Goal: Communication & Community: Participate in discussion

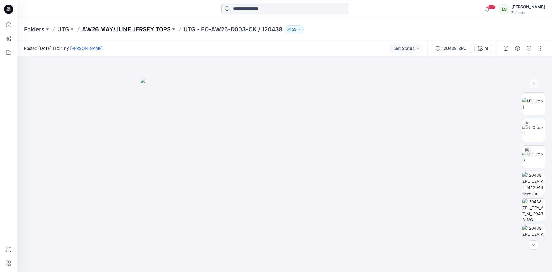
click at [105, 32] on p "AW26 MAY/JUNE JERSEY TOPS" at bounding box center [126, 29] width 89 height 8
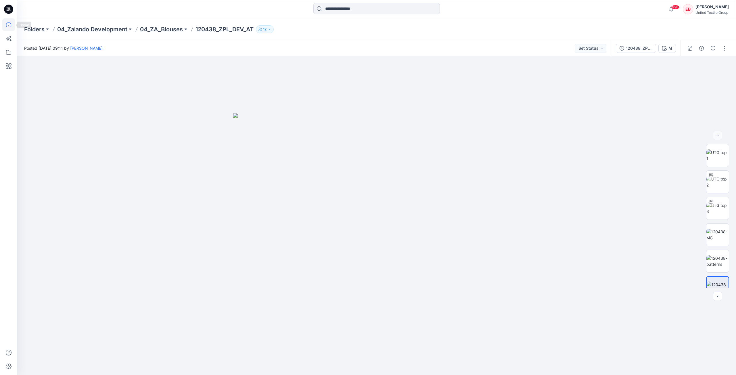
click at [11, 22] on icon at bounding box center [8, 24] width 13 height 13
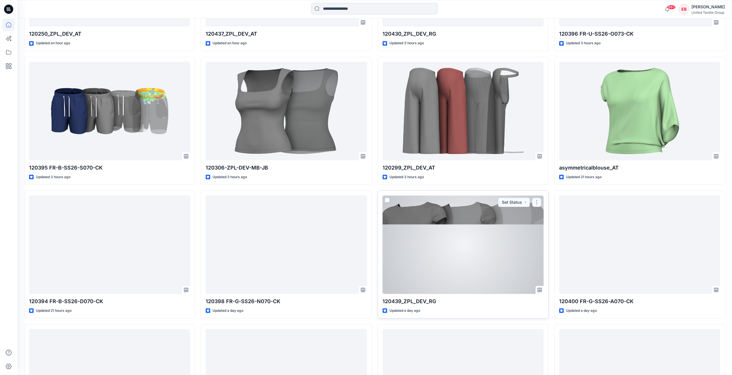
scroll to position [471, 0]
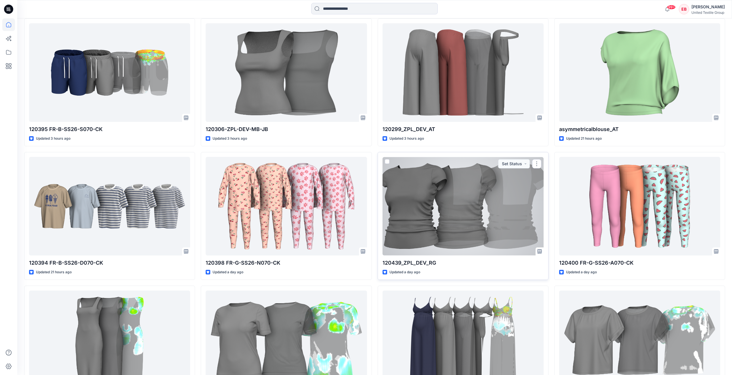
click at [482, 227] on div at bounding box center [462, 206] width 161 height 99
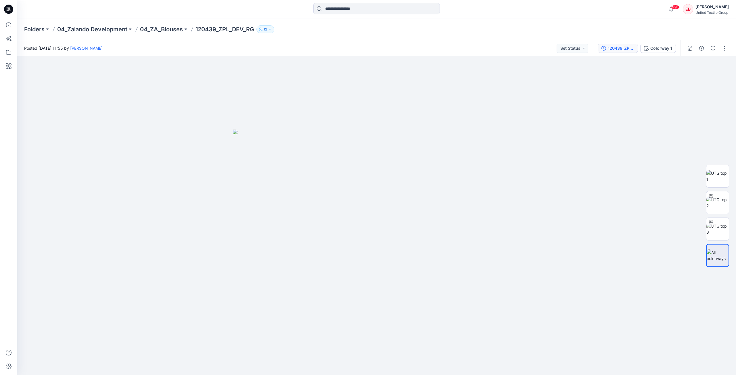
click at [629, 51] on div "120439_ZPL_DEV_RG" at bounding box center [621, 48] width 26 height 6
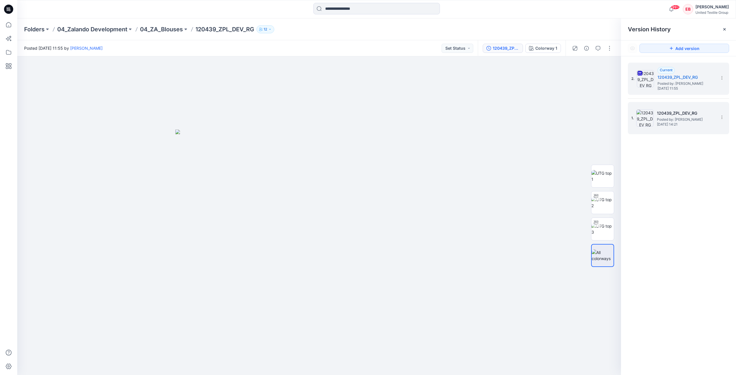
click at [713, 123] on span "Wednesday, September 10, 2025 14:21" at bounding box center [685, 124] width 57 height 4
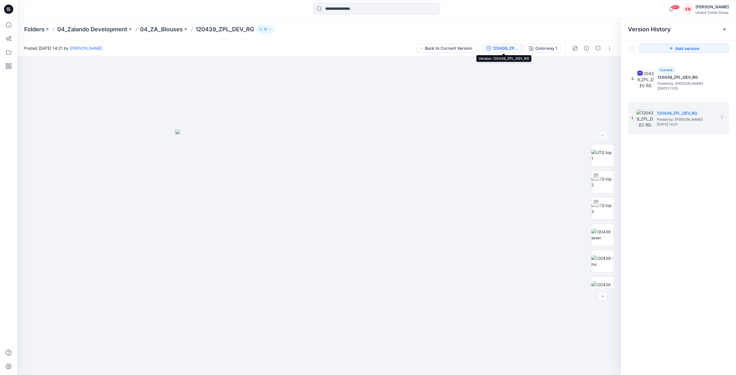
click at [509, 52] on button "120439_ZPL_DEV_RG" at bounding box center [503, 48] width 40 height 9
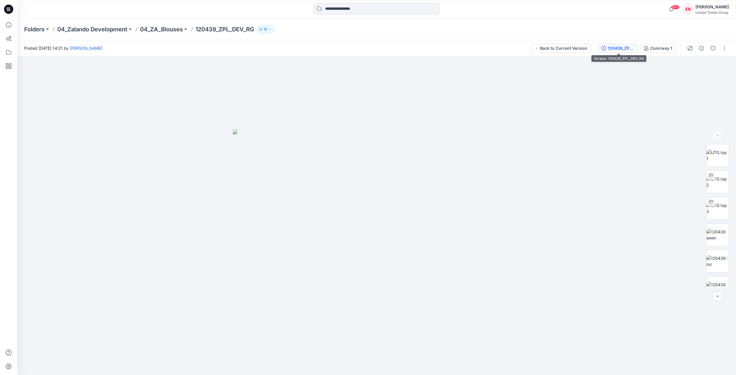
click at [627, 52] on button "120439_ZPL_DEV_RG" at bounding box center [618, 48] width 40 height 9
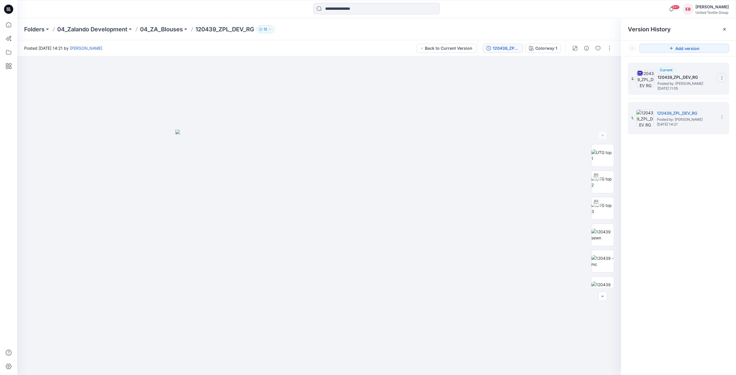
click at [723, 76] on icon at bounding box center [721, 78] width 5 height 5
click at [720, 87] on div "Download Source BW File" at bounding box center [691, 88] width 67 height 11
click at [700, 124] on span "Wednesday, September 10, 2025 14:21" at bounding box center [685, 124] width 57 height 4
click at [596, 158] on img at bounding box center [602, 155] width 22 height 12
click at [603, 231] on img at bounding box center [602, 235] width 22 height 12
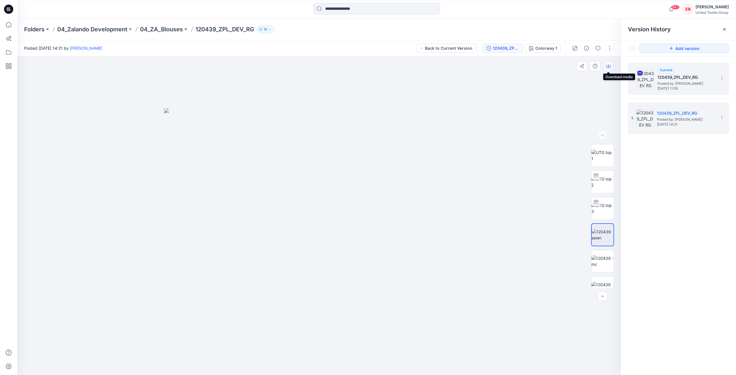
click at [607, 67] on icon "button" at bounding box center [608, 66] width 5 height 5
drag, startPoint x: 598, startPoint y: 259, endPoint x: 599, endPoint y: 254, distance: 4.5
click at [598, 259] on img at bounding box center [602, 261] width 22 height 12
click at [610, 65] on icon "button" at bounding box center [608, 66] width 5 height 3
drag, startPoint x: 605, startPoint y: 282, endPoint x: 607, endPoint y: 275, distance: 7.7
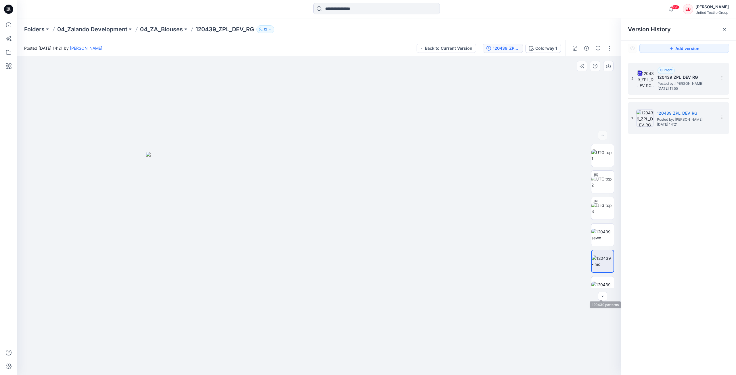
click at [605, 282] on img at bounding box center [602, 288] width 22 height 12
click at [606, 68] on icon "button" at bounding box center [608, 66] width 5 height 3
click at [707, 89] on span "Thursday, September 11, 2025 11:55" at bounding box center [685, 89] width 57 height 4
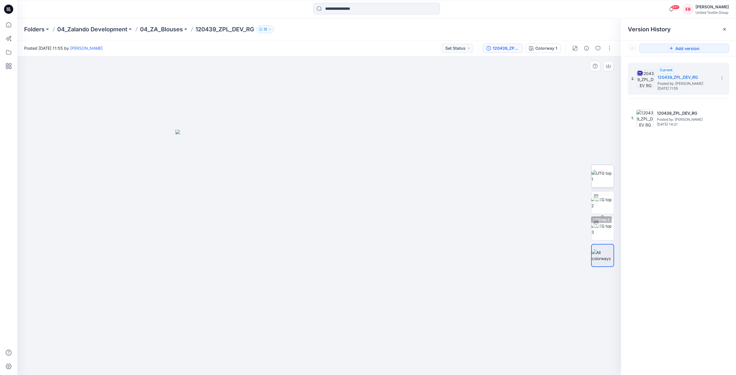
click at [606, 173] on img at bounding box center [602, 176] width 22 height 12
click at [609, 67] on icon "button" at bounding box center [608, 66] width 5 height 5
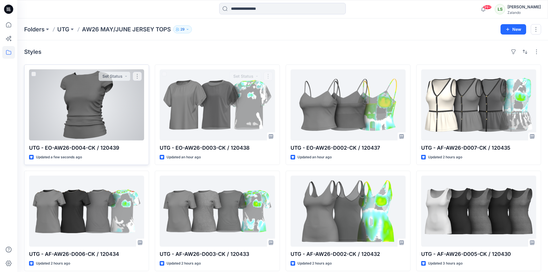
click at [62, 114] on div at bounding box center [86, 104] width 115 height 71
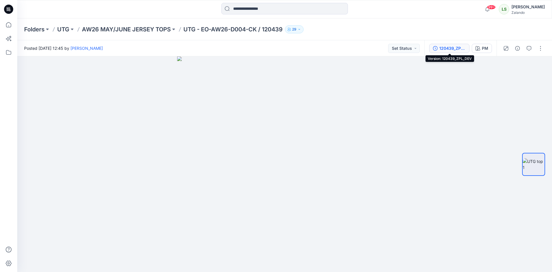
click at [458, 49] on div "120439_ZPL_DEV" at bounding box center [452, 48] width 26 height 6
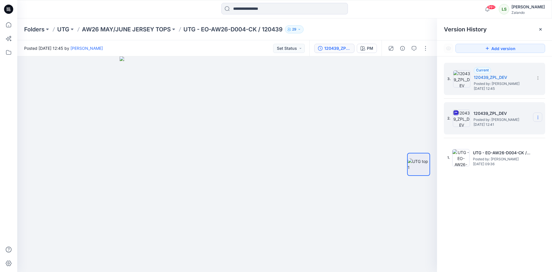
click at [537, 115] on section at bounding box center [537, 116] width 9 height 9
click at [504, 174] on span "Delete Version" at bounding box center [498, 177] width 27 height 7
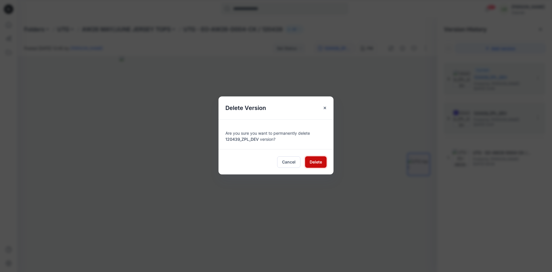
click at [310, 161] on span "Delete" at bounding box center [316, 162] width 12 height 6
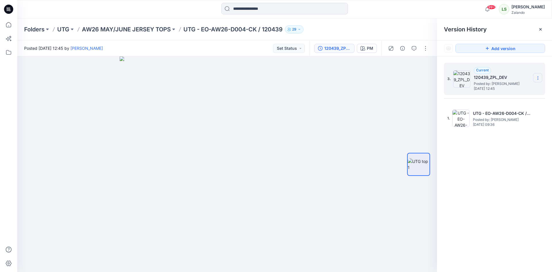
click at [538, 78] on icon at bounding box center [538, 78] width 5 height 5
click at [513, 116] on div "Delete Version" at bounding box center [507, 114] width 67 height 11
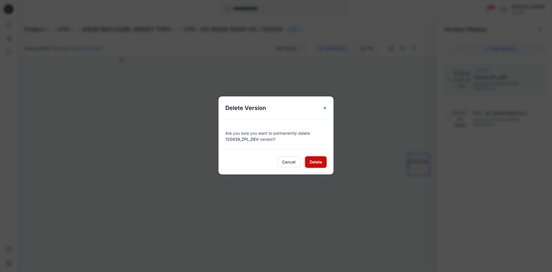
click at [323, 164] on button "Delete" at bounding box center [316, 161] width 22 height 11
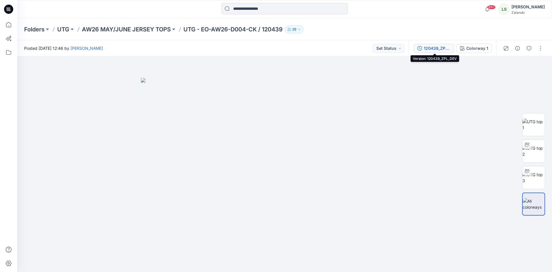
click at [446, 49] on div "120439_ZPL_DEV" at bounding box center [437, 48] width 26 height 6
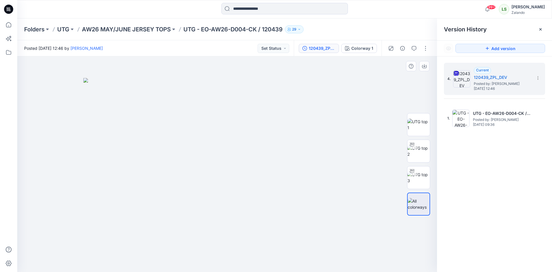
click at [385, 111] on div at bounding box center [227, 163] width 420 height 215
click at [368, 30] on div "Folders UTG AW26 MAY/JUNE JERSEY TOPS UTG - EO-AW26-D004-CK / 120439 29" at bounding box center [262, 29] width 476 height 8
click at [128, 30] on p "AW26 MAY/JUNE JERSEY TOPS" at bounding box center [126, 29] width 89 height 8
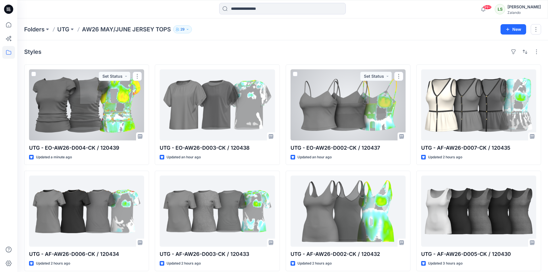
click at [95, 125] on div at bounding box center [86, 104] width 115 height 71
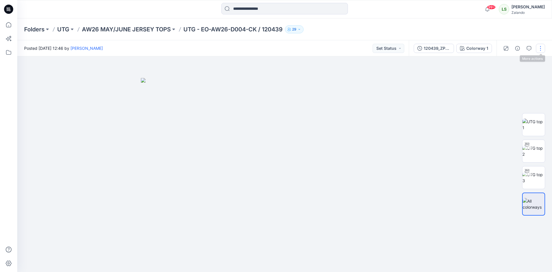
click at [538, 49] on button "button" at bounding box center [540, 48] width 9 height 9
click at [504, 76] on p "Edit" at bounding box center [503, 78] width 7 height 6
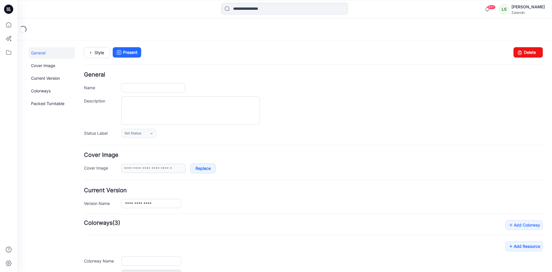
type input "**********"
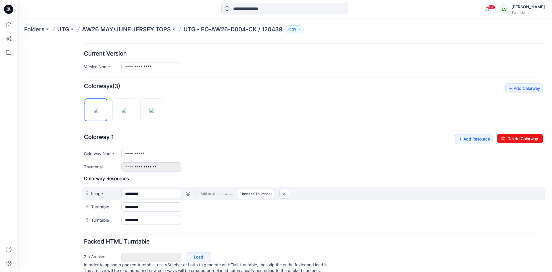
scroll to position [157, 0]
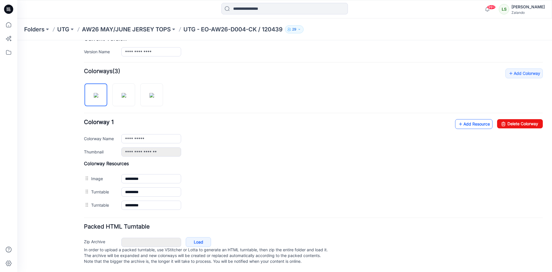
click at [462, 120] on link "Add Resource" at bounding box center [473, 124] width 37 height 10
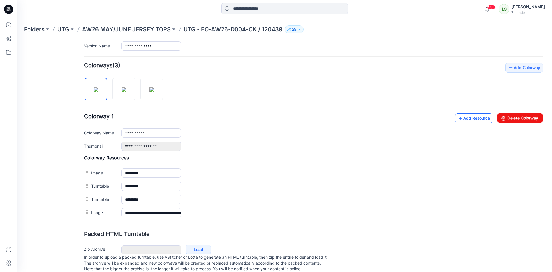
click at [465, 121] on link "Add Resource" at bounding box center [473, 118] width 37 height 10
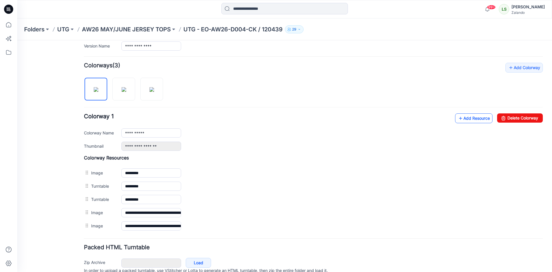
click at [468, 118] on link "Add Resource" at bounding box center [473, 118] width 37 height 10
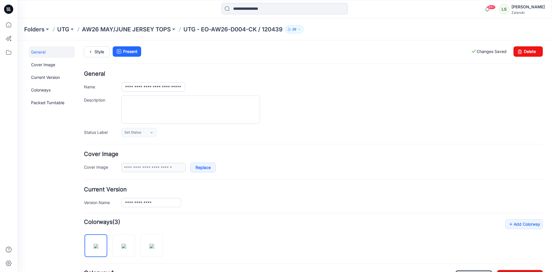
scroll to position [0, 0]
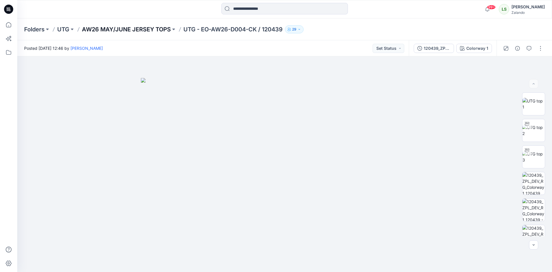
click at [136, 29] on p "AW26 MAY/JUNE JERSEY TOPS" at bounding box center [126, 29] width 89 height 8
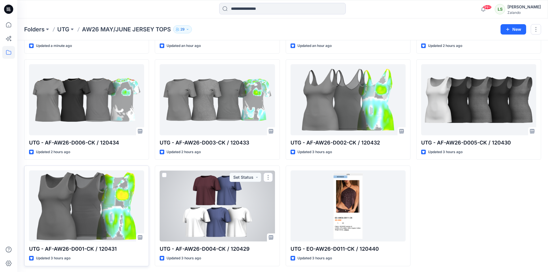
scroll to position [112, 0]
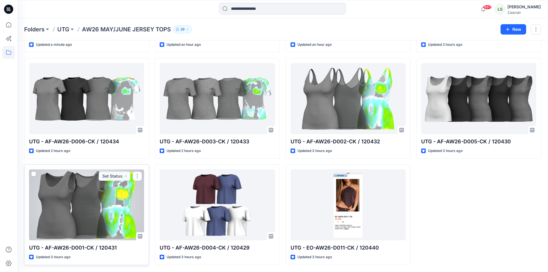
click at [97, 211] on div at bounding box center [86, 204] width 115 height 71
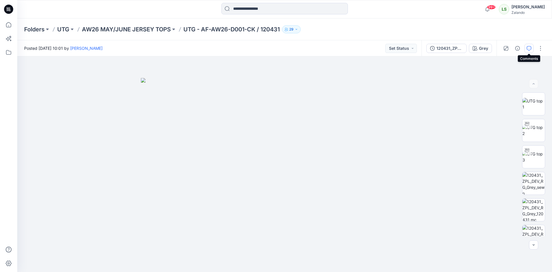
click at [528, 50] on icon "button" at bounding box center [529, 48] width 5 height 5
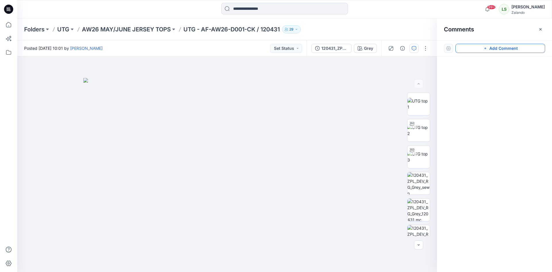
click at [494, 46] on button "Add Comment" at bounding box center [500, 48] width 90 height 9
click at [311, 79] on div "1" at bounding box center [227, 163] width 420 height 215
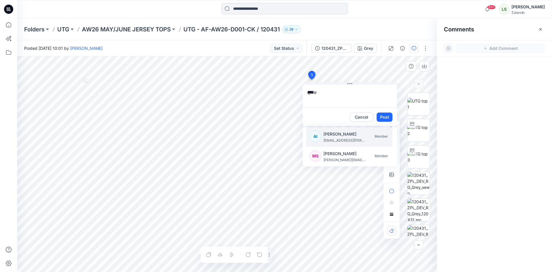
click at [341, 133] on p "Alexandre Ivan Almeida Fonseca" at bounding box center [344, 133] width 43 height 7
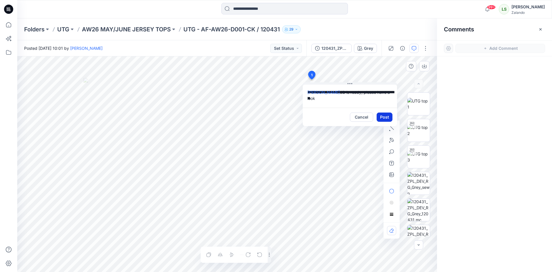
type textarea "**********"
click at [387, 118] on button "Post" at bounding box center [385, 116] width 16 height 9
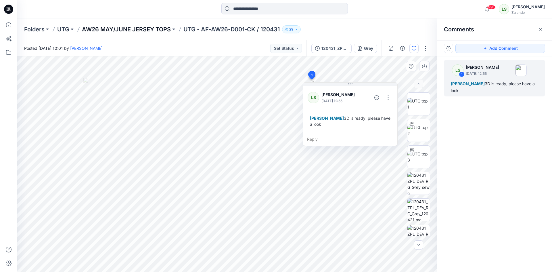
click at [157, 29] on p "AW26 MAY/JUNE JERSEY TOPS" at bounding box center [126, 29] width 89 height 8
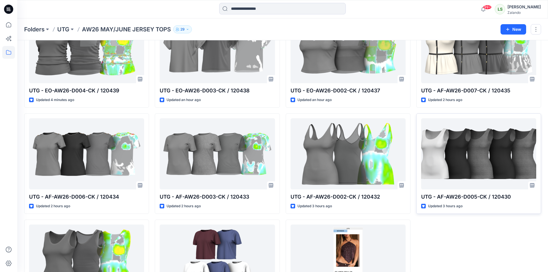
scroll to position [55, 0]
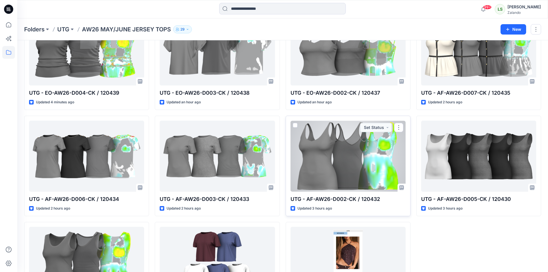
click at [366, 170] on div at bounding box center [347, 155] width 115 height 71
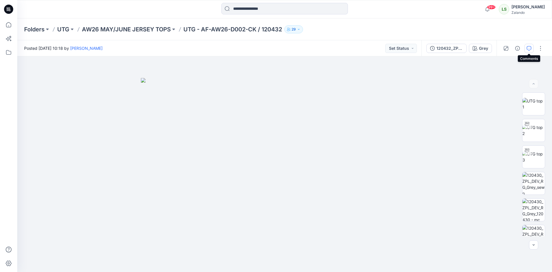
click at [531, 51] on button "button" at bounding box center [528, 48] width 9 height 9
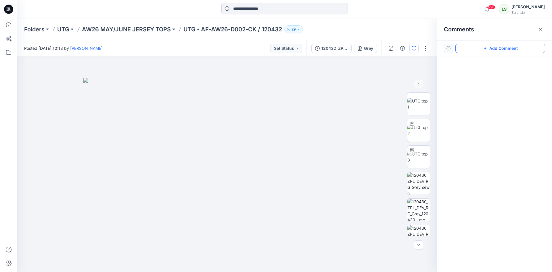
click at [501, 47] on button "Add Comment" at bounding box center [500, 48] width 90 height 9
click at [350, 83] on div "1" at bounding box center [227, 163] width 420 height 215
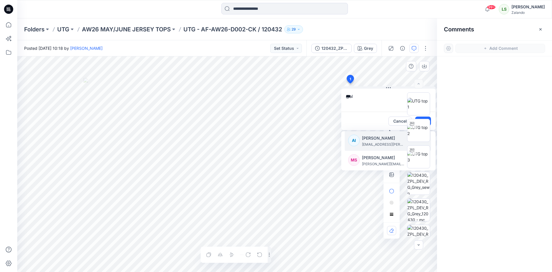
click at [368, 137] on p "Alexandre Ivan Almeida Fonseca" at bounding box center [383, 138] width 43 height 7
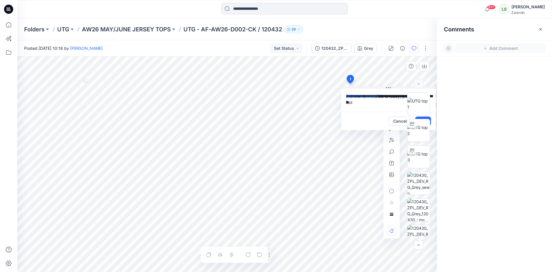
type textarea "**********"
click at [376, 116] on div "Cancel Post" at bounding box center [388, 121] width 94 height 18
click at [427, 118] on div at bounding box center [418, 164] width 23 height 144
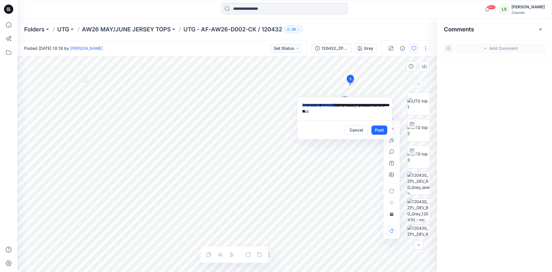
drag, startPoint x: 389, startPoint y: 88, endPoint x: 345, endPoint y: 97, distance: 44.6
click at [345, 97] on icon at bounding box center [344, 96] width 5 height 5
click at [383, 128] on button "Post" at bounding box center [379, 129] width 16 height 9
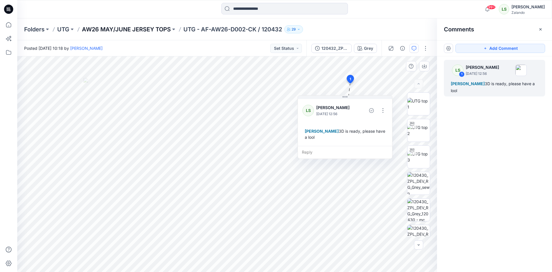
click at [133, 30] on p "AW26 MAY/JUNE JERSEY TOPS" at bounding box center [126, 29] width 89 height 8
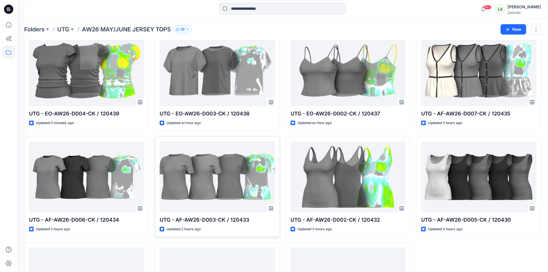
scroll to position [26, 0]
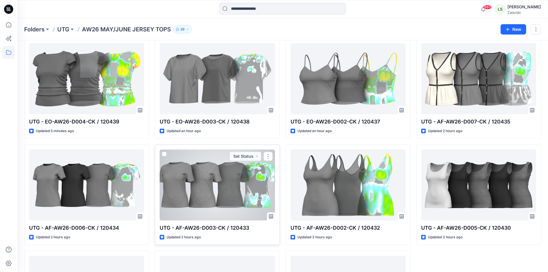
click at [211, 196] on div at bounding box center [217, 184] width 115 height 71
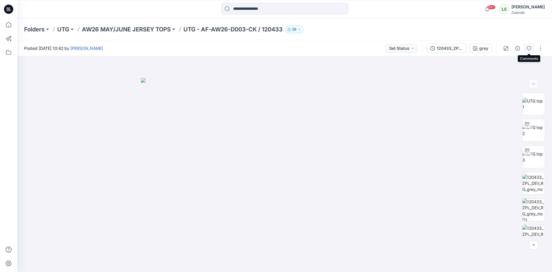
click at [528, 49] on icon "button" at bounding box center [529, 48] width 5 height 5
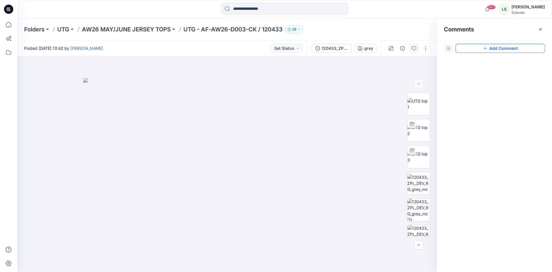
click at [494, 49] on button "Add Comment" at bounding box center [500, 48] width 90 height 9
click at [338, 93] on div "1" at bounding box center [227, 163] width 420 height 215
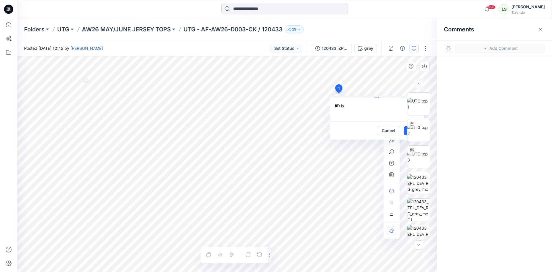
type textarea "*"
click at [360, 152] on p "alexandre.ivan.almeida.fonseca@zalando.de" at bounding box center [371, 154] width 43 height 6
type textarea "**********"
click at [404, 129] on div at bounding box center [418, 164] width 37 height 144
click at [404, 128] on div at bounding box center [418, 164] width 37 height 144
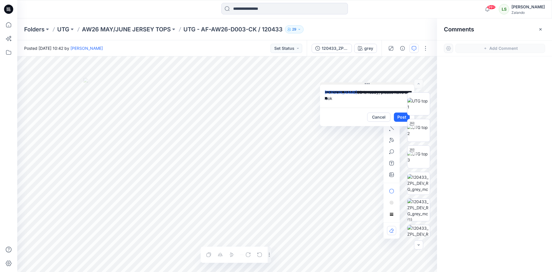
drag, startPoint x: 376, startPoint y: 98, endPoint x: 366, endPoint y: 84, distance: 16.7
click at [366, 84] on icon at bounding box center [367, 83] width 5 height 5
click at [399, 117] on button "Post" at bounding box center [402, 116] width 16 height 9
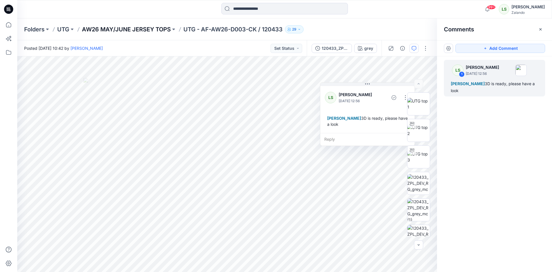
click at [149, 29] on p "AW26 MAY/JUNE JERSEY TOPS" at bounding box center [126, 29] width 89 height 8
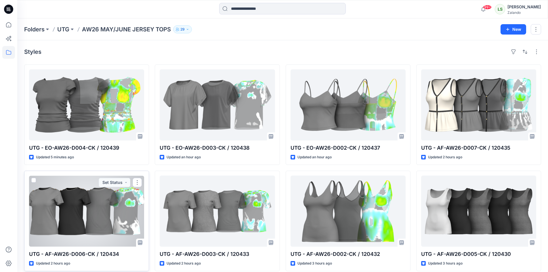
click at [124, 202] on div at bounding box center [86, 210] width 115 height 71
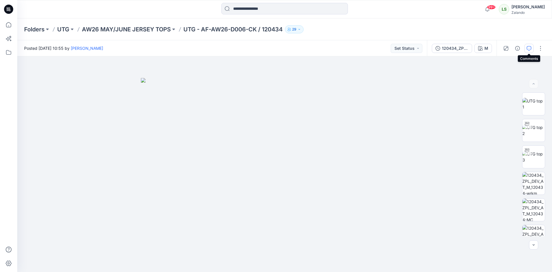
click at [527, 47] on icon "button" at bounding box center [529, 48] width 5 height 5
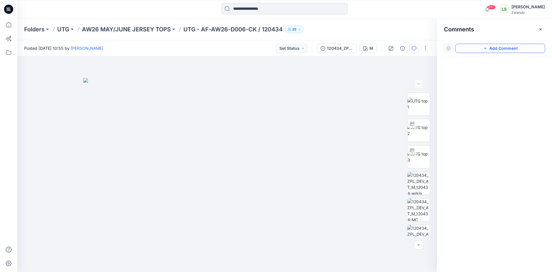
click at [503, 49] on button "Add Comment" at bounding box center [500, 48] width 90 height 9
click at [326, 76] on div "1" at bounding box center [227, 163] width 420 height 215
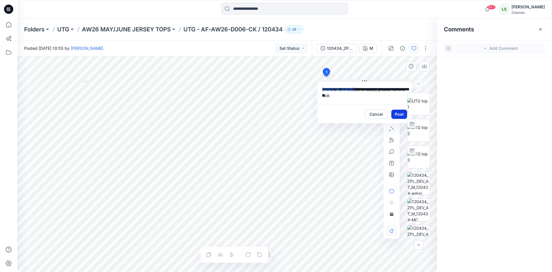
type textarea "**********"
click at [396, 114] on button "Post" at bounding box center [399, 114] width 16 height 9
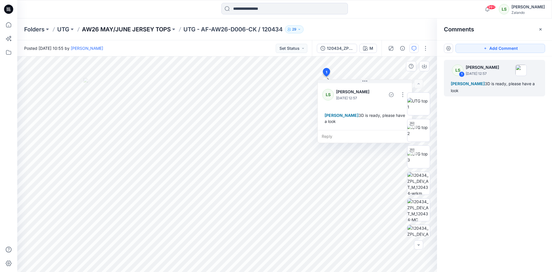
click at [151, 28] on p "AW26 MAY/JUNE JERSEY TOPS" at bounding box center [126, 29] width 89 height 8
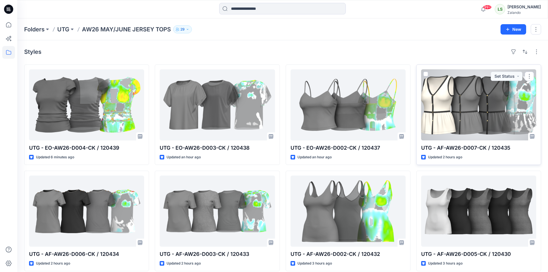
click at [458, 114] on div at bounding box center [478, 104] width 115 height 71
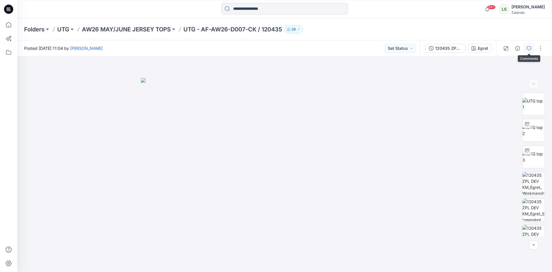
click at [530, 48] on icon "button" at bounding box center [529, 48] width 5 height 5
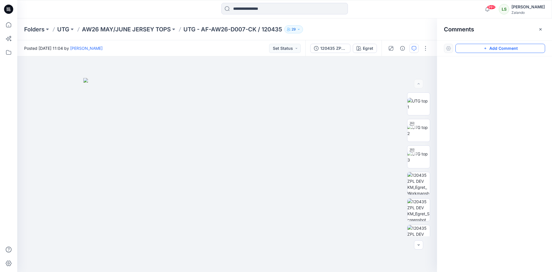
click at [493, 48] on button "Add Comment" at bounding box center [500, 48] width 90 height 9
click at [342, 78] on div "1" at bounding box center [227, 163] width 420 height 215
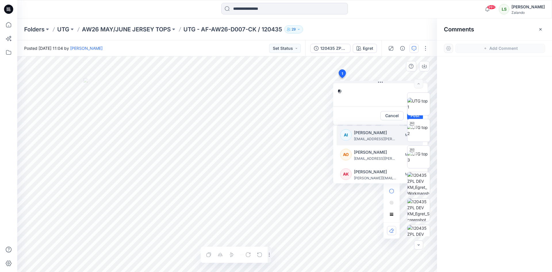
click at [371, 136] on p "alexandre.ivan.almeida.fonseca@zalando.de" at bounding box center [375, 139] width 43 height 6
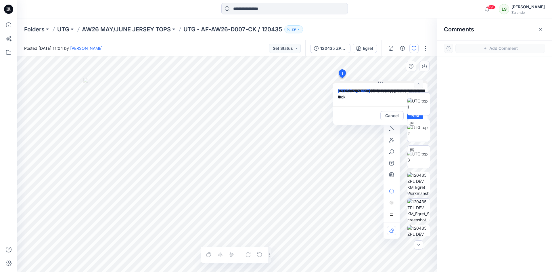
type textarea "**********"
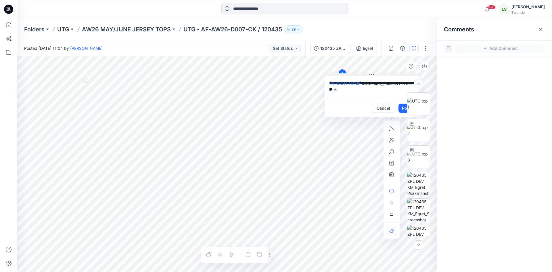
drag, startPoint x: 380, startPoint y: 82, endPoint x: 371, endPoint y: 74, distance: 11.4
click at [371, 74] on icon at bounding box center [371, 74] width 5 height 5
click at [400, 109] on div at bounding box center [418, 164] width 37 height 144
click at [400, 109] on button "Post" at bounding box center [406, 107] width 16 height 9
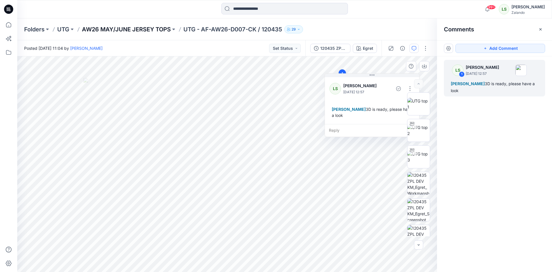
click at [151, 29] on p "AW26 MAY/JUNE JERSEY TOPS" at bounding box center [126, 29] width 89 height 8
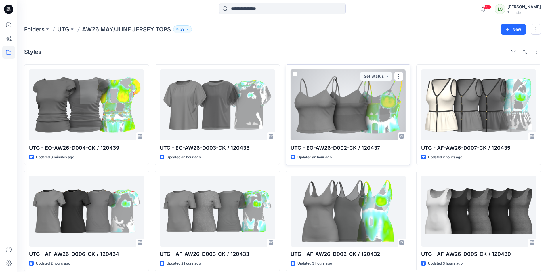
click at [339, 97] on div at bounding box center [347, 104] width 115 height 71
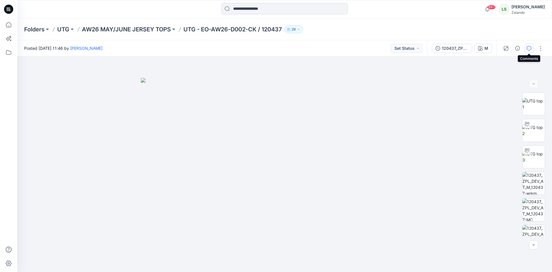
click at [530, 49] on icon "button" at bounding box center [529, 48] width 5 height 5
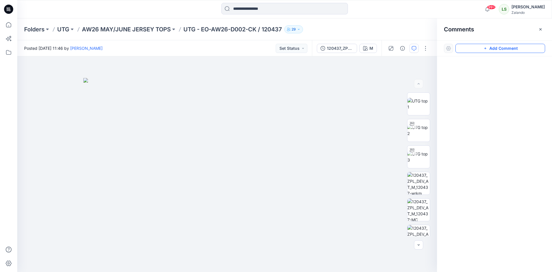
click at [504, 48] on button "Add Comment" at bounding box center [500, 48] width 90 height 9
click at [327, 75] on div "1" at bounding box center [227, 163] width 420 height 215
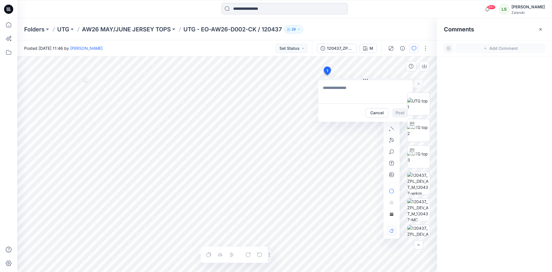
click at [348, 87] on textarea at bounding box center [365, 91] width 94 height 23
type textarea "**********"
click at [393, 110] on button "Post" at bounding box center [400, 112] width 16 height 9
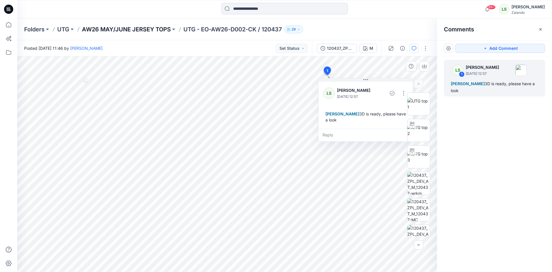
click at [147, 28] on p "AW26 MAY/JUNE JERSEY TOPS" at bounding box center [126, 29] width 89 height 8
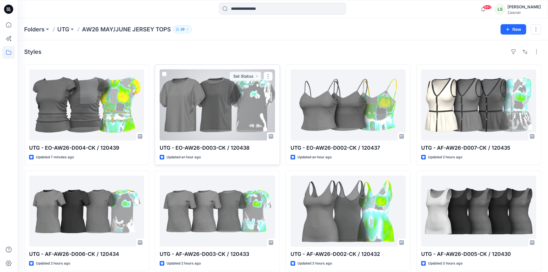
click at [239, 110] on div at bounding box center [217, 104] width 115 height 71
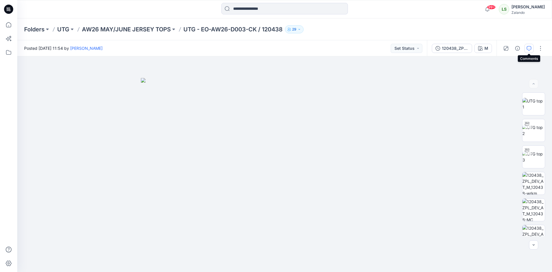
click at [528, 49] on icon "button" at bounding box center [529, 48] width 5 height 5
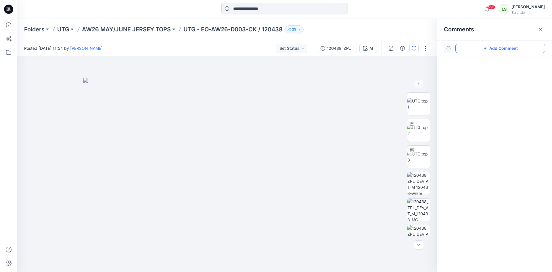
click at [528, 49] on button "Add Comment" at bounding box center [500, 48] width 90 height 9
click at [349, 89] on div "1" at bounding box center [227, 163] width 420 height 215
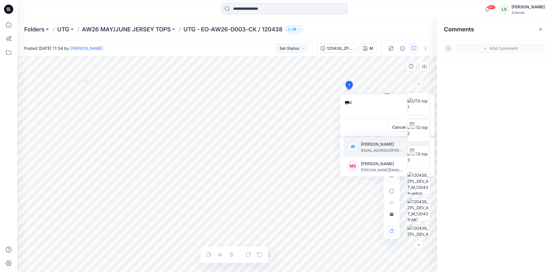
click at [369, 147] on p "Alexandre Ivan Almeida Fonseca" at bounding box center [382, 144] width 43 height 7
type textarea "**********"
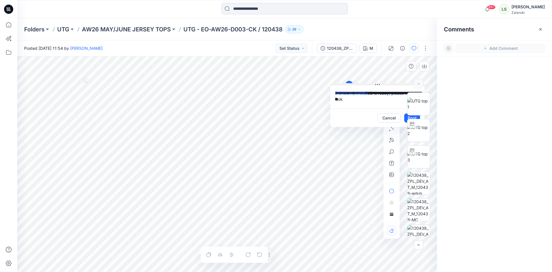
drag, startPoint x: 371, startPoint y: 93, endPoint x: 357, endPoint y: 82, distance: 17.8
click at [357, 83] on button at bounding box center [377, 84] width 94 height 3
click at [402, 113] on div at bounding box center [418, 164] width 37 height 144
click at [403, 116] on div at bounding box center [418, 164] width 37 height 144
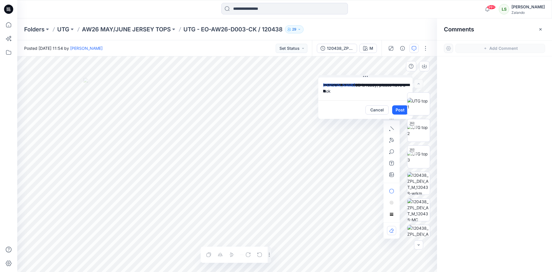
drag, startPoint x: 373, startPoint y: 82, endPoint x: 375, endPoint y: 91, distance: 10.2
click at [364, 75] on icon at bounding box center [365, 76] width 5 height 5
click at [391, 109] on button "Post" at bounding box center [399, 109] width 16 height 9
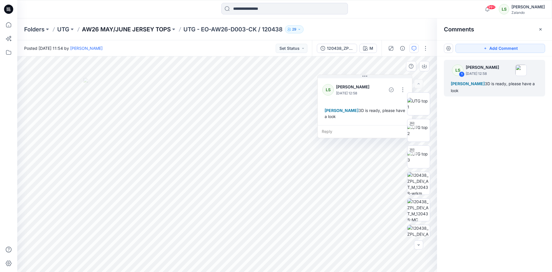
click at [156, 27] on p "AW26 MAY/JUNE JERSEY TOPS" at bounding box center [126, 29] width 89 height 8
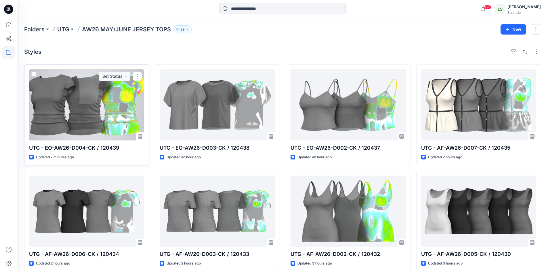
click at [107, 93] on div at bounding box center [86, 104] width 115 height 71
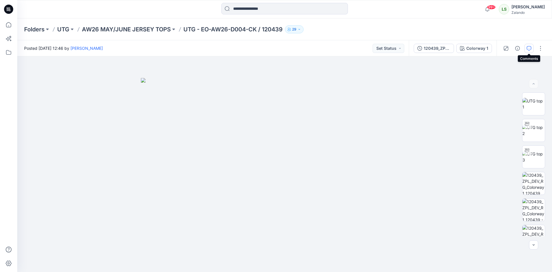
click at [529, 49] on icon "button" at bounding box center [529, 48] width 5 height 5
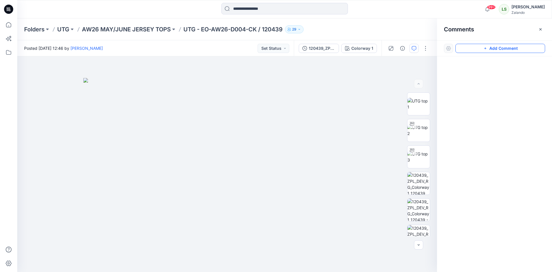
click at [507, 49] on button "Add Comment" at bounding box center [500, 48] width 90 height 9
click at [336, 78] on div "1" at bounding box center [227, 163] width 420 height 215
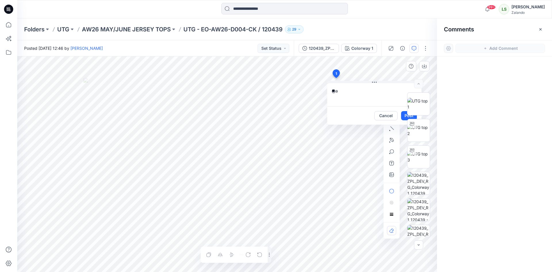
type textarea "*"
click at [387, 114] on button "Cancel" at bounding box center [385, 115] width 23 height 9
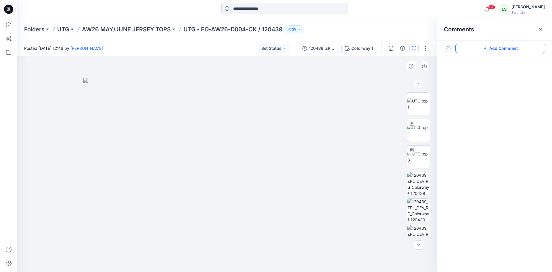
click at [485, 47] on icon "button" at bounding box center [485, 48] width 2 height 2
click at [342, 78] on div "1" at bounding box center [227, 163] width 420 height 215
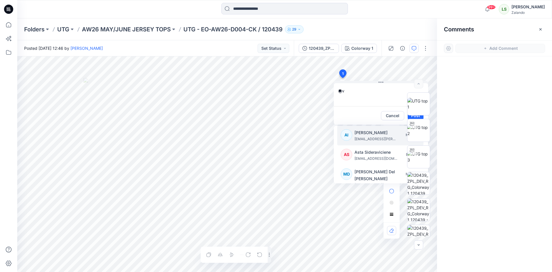
click at [367, 137] on p "alexandre.ivan.almeida.fonseca@zalando.de" at bounding box center [375, 139] width 43 height 6
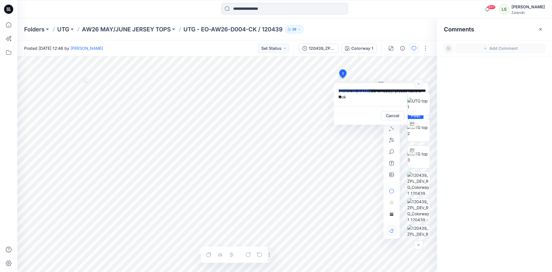
type textarea "**********"
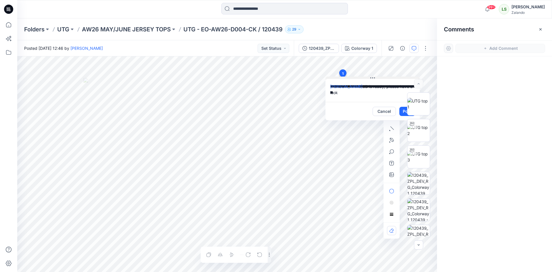
drag, startPoint x: 382, startPoint y: 82, endPoint x: 371, endPoint y: 78, distance: 11.8
click at [372, 77] on icon at bounding box center [372, 78] width 5 height 5
click at [400, 110] on button "Post" at bounding box center [405, 110] width 16 height 9
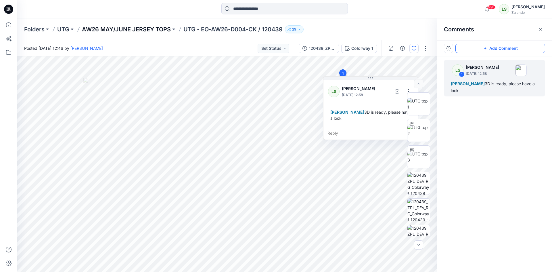
click at [142, 29] on p "AW26 MAY/JUNE JERSEY TOPS" at bounding box center [126, 29] width 89 height 8
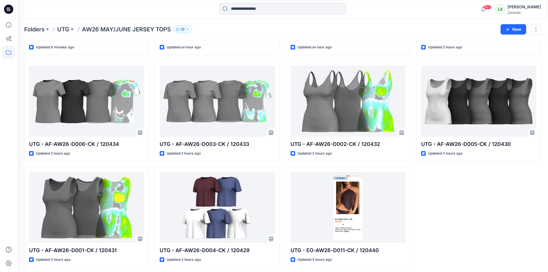
scroll to position [112, 0]
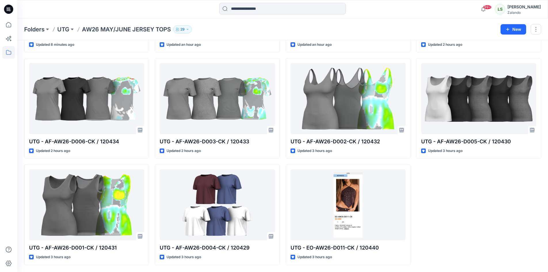
drag, startPoint x: 460, startPoint y: 209, endPoint x: 477, endPoint y: 218, distance: 19.8
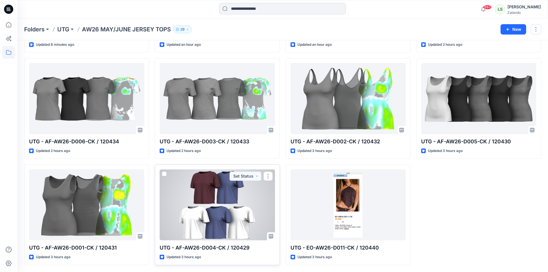
click at [224, 213] on div at bounding box center [217, 204] width 115 height 71
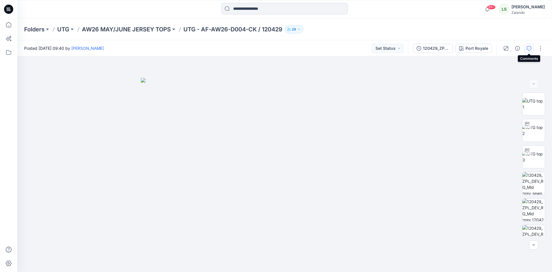
click at [530, 46] on icon "button" at bounding box center [529, 48] width 5 height 5
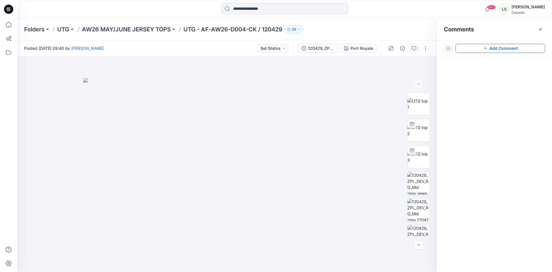
click at [494, 51] on button "Add Comment" at bounding box center [500, 48] width 90 height 9
click at [316, 75] on div "1" at bounding box center [227, 163] width 420 height 215
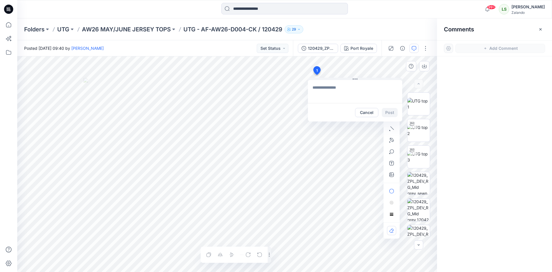
click at [330, 89] on textarea at bounding box center [355, 91] width 94 height 23
click at [365, 137] on p "alexandre.ivan.almeida.fonseca@zalando.de" at bounding box center [350, 136] width 43 height 6
drag, startPoint x: 328, startPoint y: 94, endPoint x: 376, endPoint y: 82, distance: 49.6
click at [376, 82] on textarea "**********" at bounding box center [355, 91] width 94 height 23
click at [347, 91] on textarea "**********" at bounding box center [355, 91] width 94 height 23
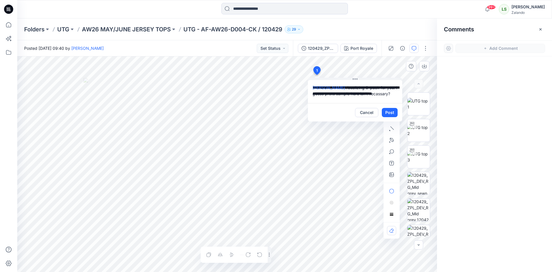
scroll to position [4, 0]
drag, startPoint x: 358, startPoint y: 101, endPoint x: 351, endPoint y: 98, distance: 7.5
click at [351, 98] on textarea "**********" at bounding box center [355, 91] width 94 height 23
click at [375, 98] on textarea "**********" at bounding box center [355, 91] width 94 height 23
click at [370, 96] on textarea "**********" at bounding box center [355, 91] width 94 height 23
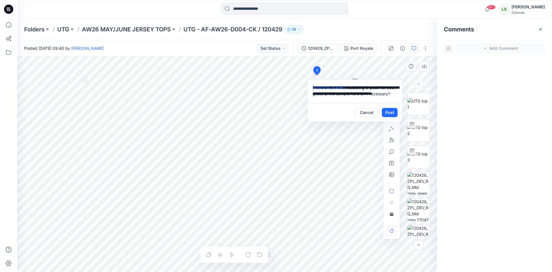
click at [371, 96] on textarea "**********" at bounding box center [355, 91] width 94 height 23
click at [359, 100] on textarea "**********" at bounding box center [355, 91] width 94 height 23
click at [371, 101] on textarea "**********" at bounding box center [355, 91] width 94 height 23
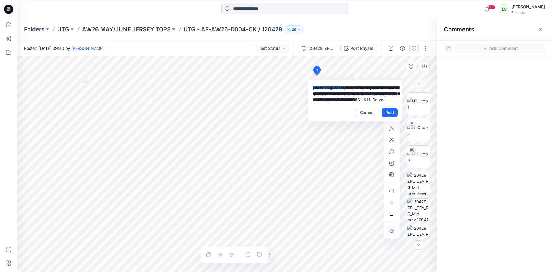
click at [307, 78] on div "**********" at bounding box center [227, 163] width 420 height 215
click at [386, 95] on textarea "**********" at bounding box center [355, 91] width 94 height 23
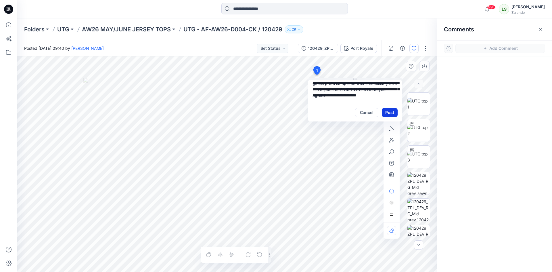
type textarea "**********"
click at [393, 111] on button "Post" at bounding box center [390, 112] width 16 height 9
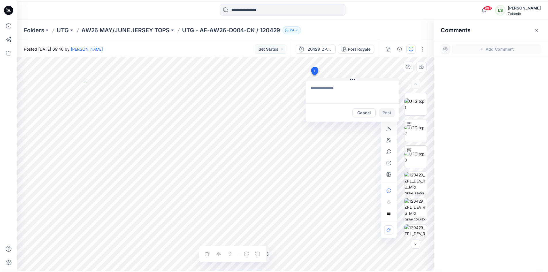
scroll to position [0, 0]
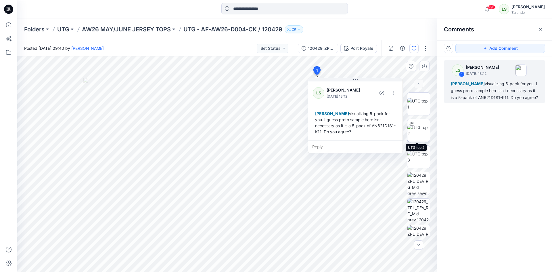
click at [413, 128] on img at bounding box center [418, 130] width 22 height 12
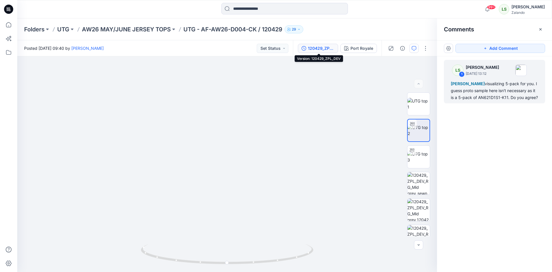
click at [329, 47] on div "120429_ZPL_DEV" at bounding box center [321, 48] width 26 height 6
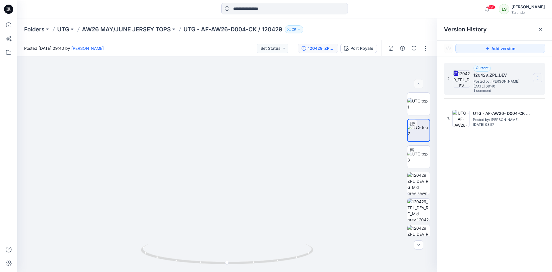
click at [537, 78] on icon at bounding box center [538, 78] width 5 height 5
click at [528, 86] on span "Download Source BW File" at bounding box center [509, 89] width 48 height 7
drag, startPoint x: 539, startPoint y: 30, endPoint x: 502, endPoint y: 35, distance: 37.9
click at [539, 30] on icon at bounding box center [540, 29] width 2 height 2
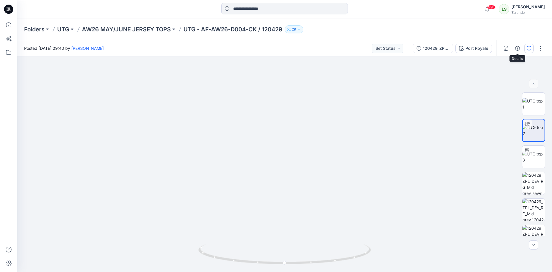
click at [526, 47] on button "button" at bounding box center [528, 48] width 9 height 9
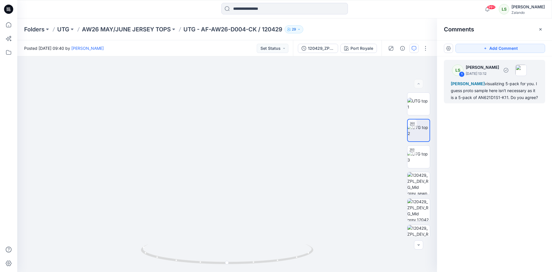
click at [531, 101] on div "Alexandre Ivan Almeida Fonseca visualizing 5-pack for you. I guess proto sample…" at bounding box center [494, 90] width 87 height 21
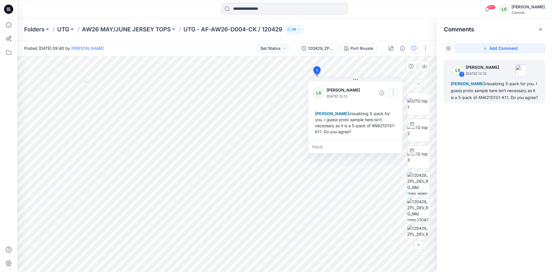
click at [394, 93] on button "button" at bounding box center [393, 92] width 9 height 9
click at [388, 124] on p "Delete thread" at bounding box center [395, 122] width 26 height 6
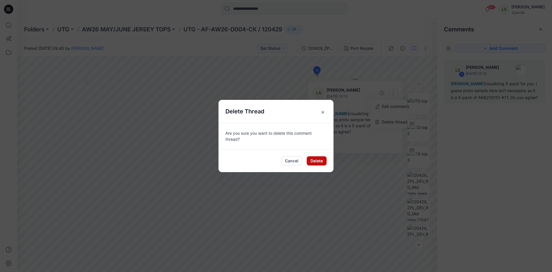
click at [317, 159] on button "Delete" at bounding box center [317, 160] width 20 height 9
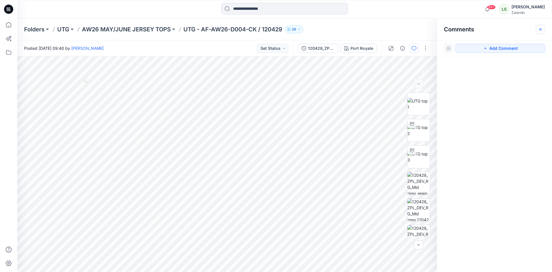
click at [542, 30] on icon "button" at bounding box center [540, 29] width 5 height 5
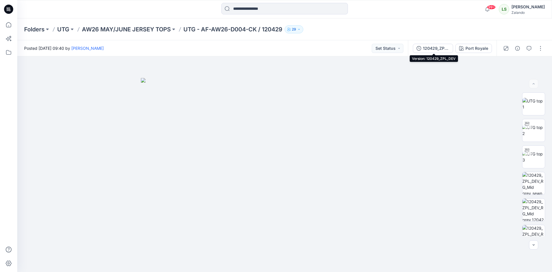
drag, startPoint x: 444, startPoint y: 49, endPoint x: 447, endPoint y: 52, distance: 4.3
click at [444, 49] on div "120429_ZPL_DEV" at bounding box center [436, 48] width 26 height 6
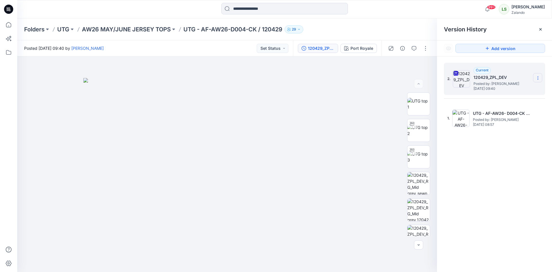
click at [540, 78] on icon at bounding box center [538, 78] width 5 height 5
click at [506, 128] on span "Delete Version" at bounding box center [498, 126] width 27 height 7
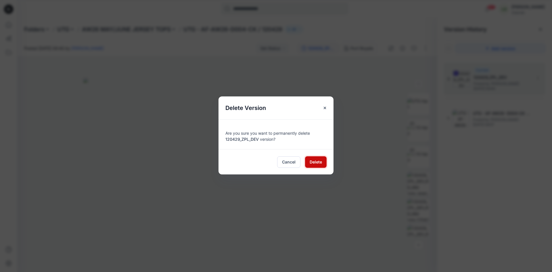
click at [317, 164] on span "Delete" at bounding box center [316, 162] width 12 height 6
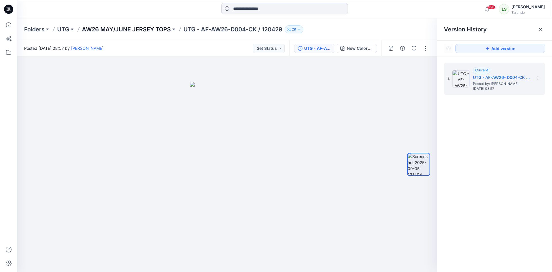
click at [135, 29] on p "AW26 MAY/JUNE JERSEY TOPS" at bounding box center [126, 29] width 89 height 8
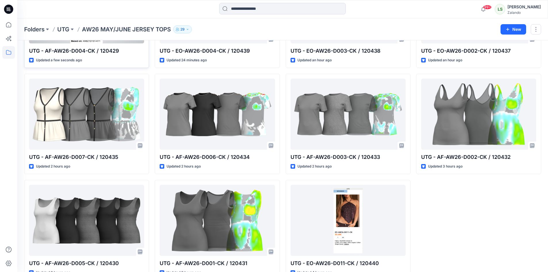
scroll to position [112, 0]
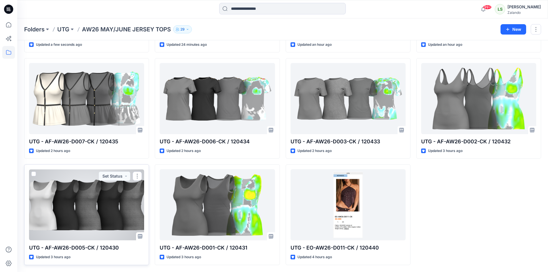
click at [126, 212] on div at bounding box center [86, 204] width 115 height 71
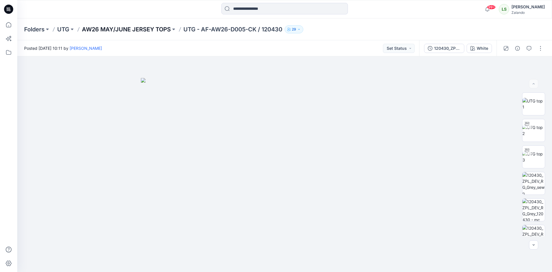
click at [134, 28] on p "AW26 MAY/JUNE JERSEY TOPS" at bounding box center [126, 29] width 89 height 8
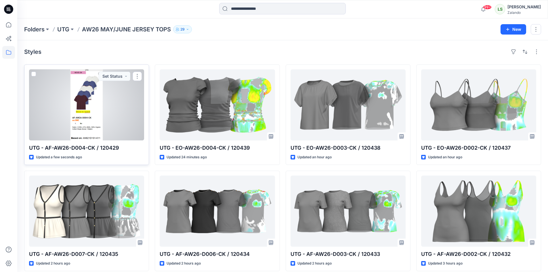
click at [103, 112] on div at bounding box center [86, 104] width 115 height 71
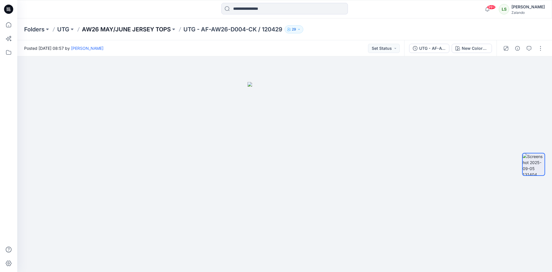
click at [157, 29] on p "AW26 MAY/JUNE JERSEY TOPS" at bounding box center [126, 29] width 89 height 8
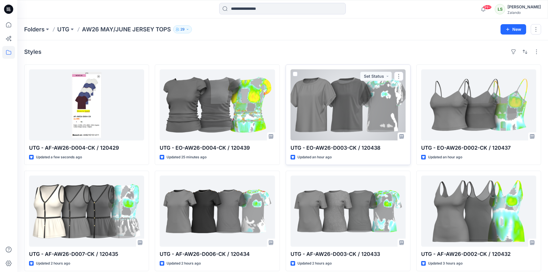
click at [350, 121] on div at bounding box center [347, 104] width 115 height 71
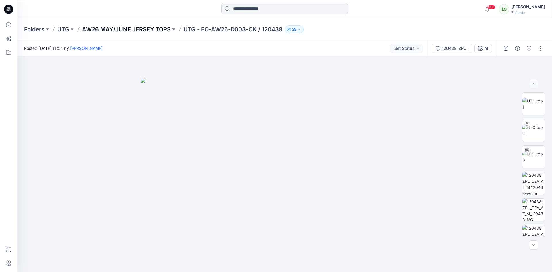
click at [150, 31] on p "AW26 MAY/JUNE JERSEY TOPS" at bounding box center [126, 29] width 89 height 8
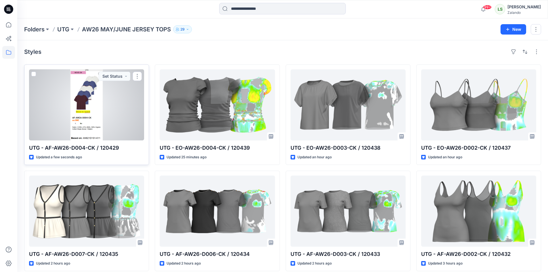
click at [110, 108] on div at bounding box center [86, 104] width 115 height 71
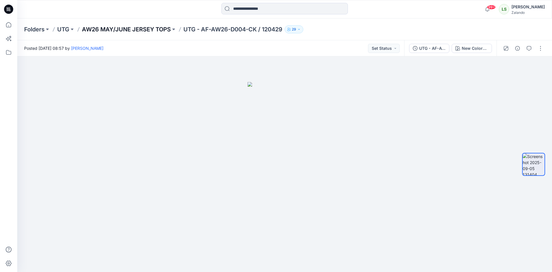
click at [159, 28] on p "AW26 MAY/JUNE JERSEY TOPS" at bounding box center [126, 29] width 89 height 8
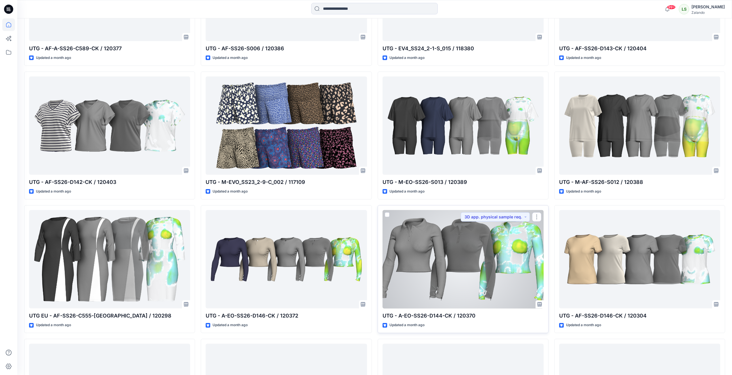
scroll to position [1389, 0]
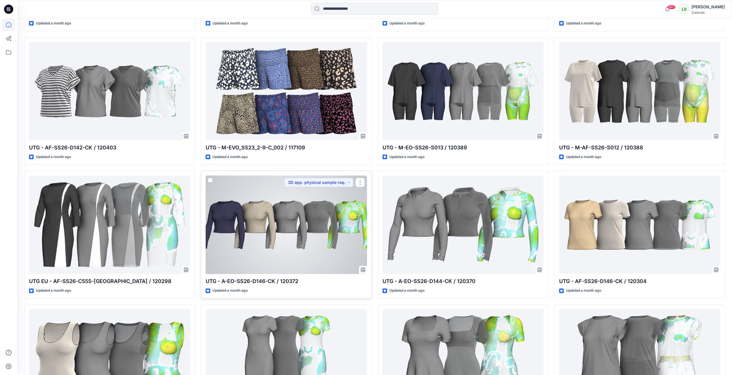
click at [314, 240] on div at bounding box center [286, 225] width 161 height 99
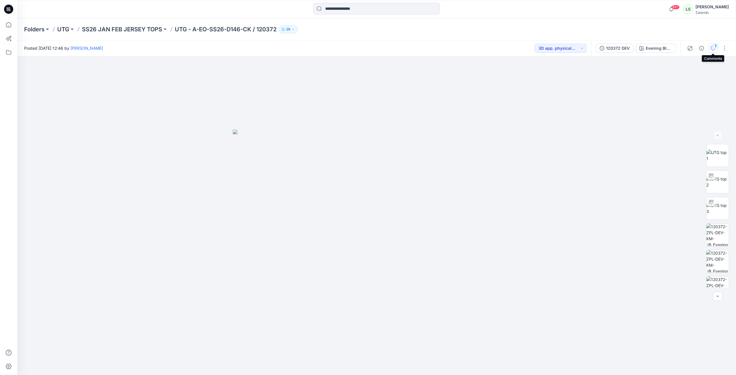
click at [714, 47] on div "1" at bounding box center [716, 46] width 6 height 6
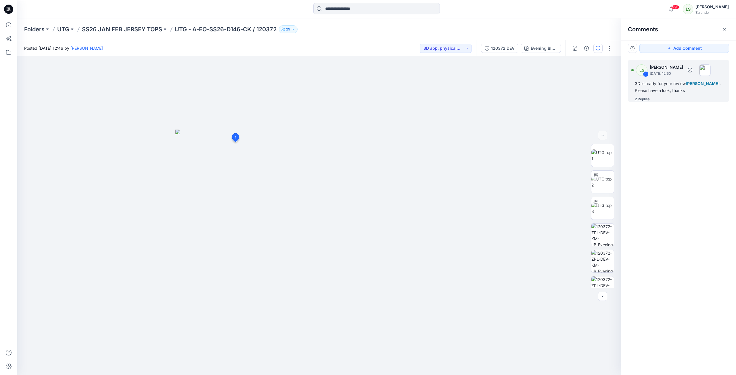
click at [642, 100] on div "2 Replies" at bounding box center [642, 99] width 15 height 6
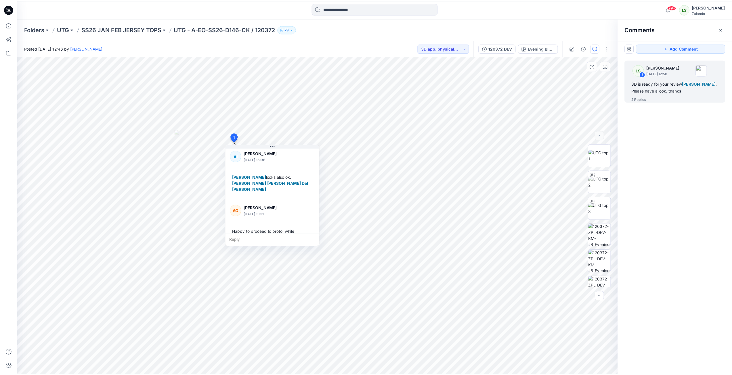
scroll to position [70, 0]
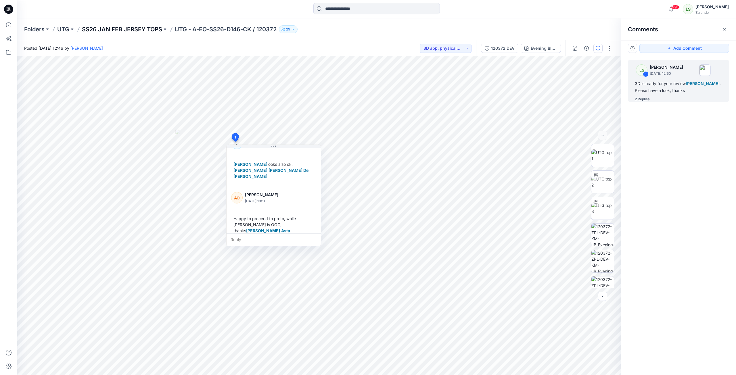
click at [151, 30] on p "SS26 JAN FEB JERSEY TOPS" at bounding box center [122, 29] width 80 height 8
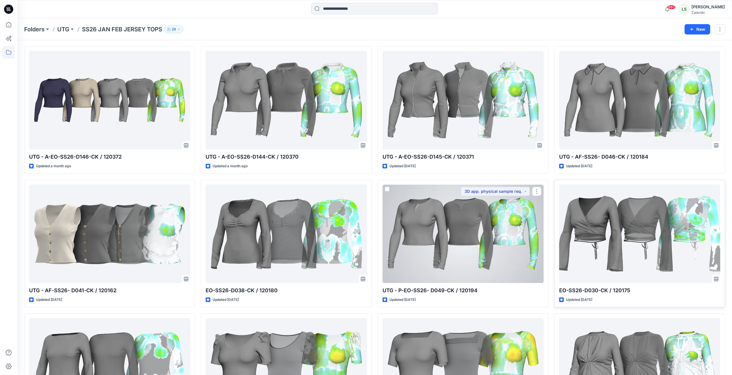
scroll to position [29, 0]
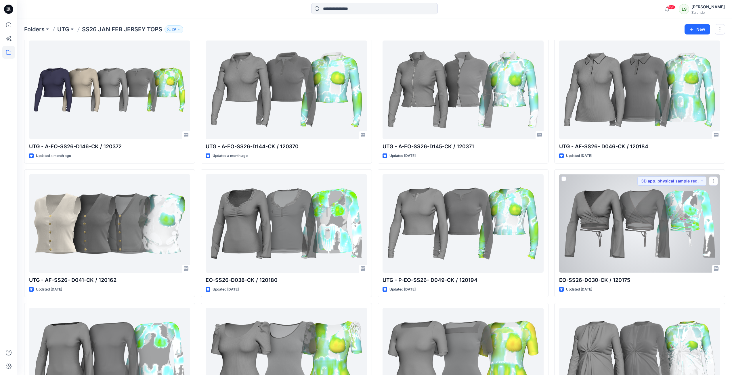
click at [628, 211] on div at bounding box center [639, 223] width 161 height 99
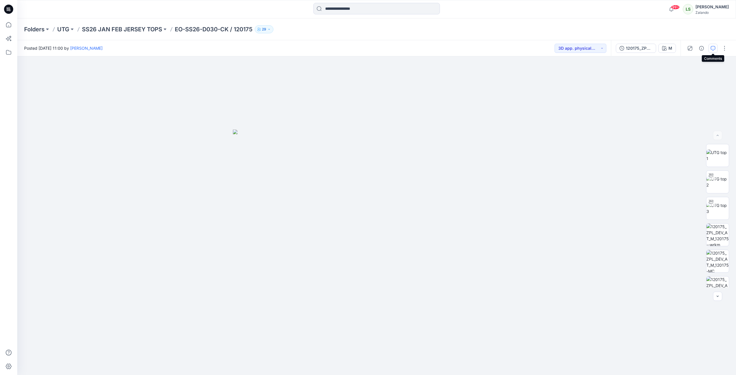
click at [712, 48] on icon "button" at bounding box center [713, 48] width 5 height 5
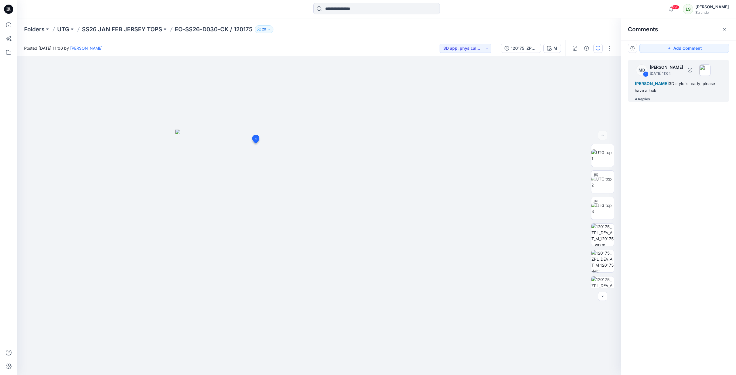
click at [648, 99] on div "4 Replies" at bounding box center [642, 99] width 15 height 6
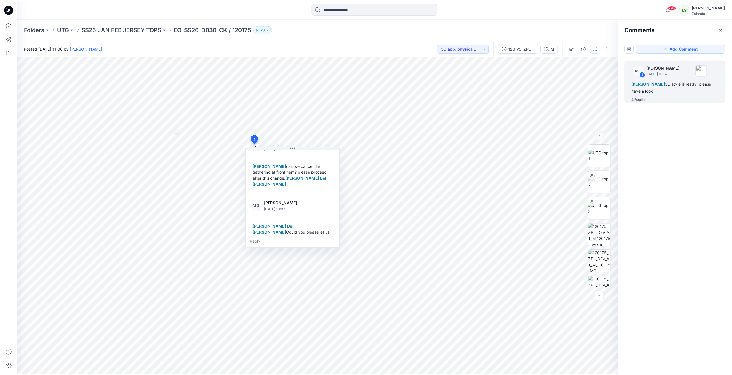
scroll to position [64, 0]
click at [140, 33] on p "SS26 JAN FEB JERSEY TOPS" at bounding box center [122, 29] width 80 height 8
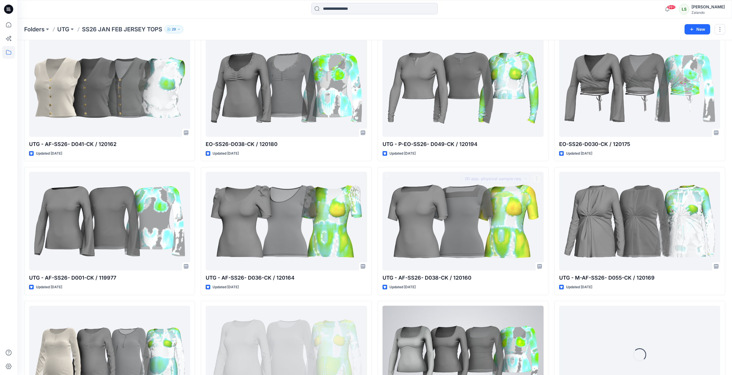
scroll to position [170, 0]
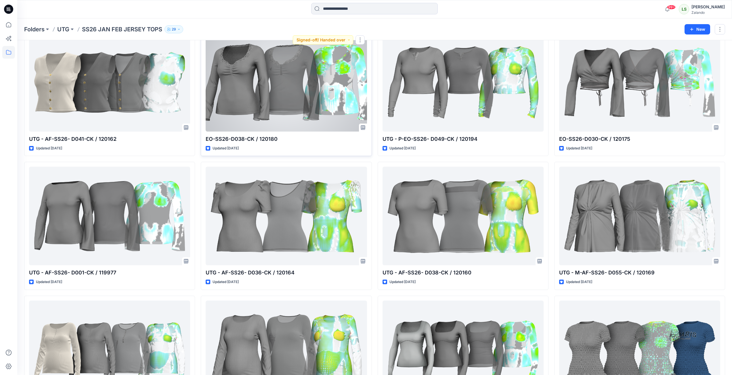
click at [314, 98] on div at bounding box center [286, 82] width 161 height 99
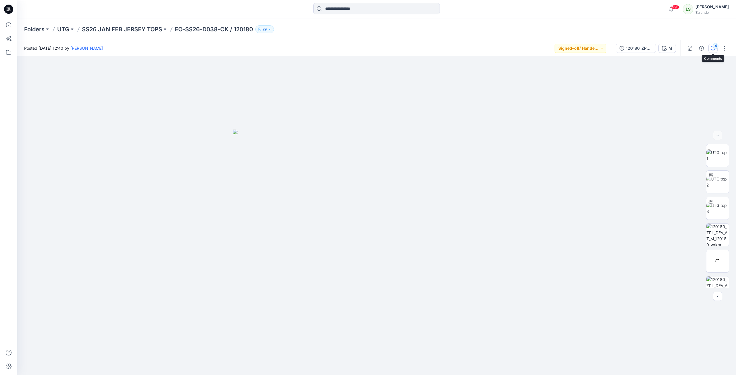
click at [715, 46] on div "4" at bounding box center [716, 46] width 6 height 6
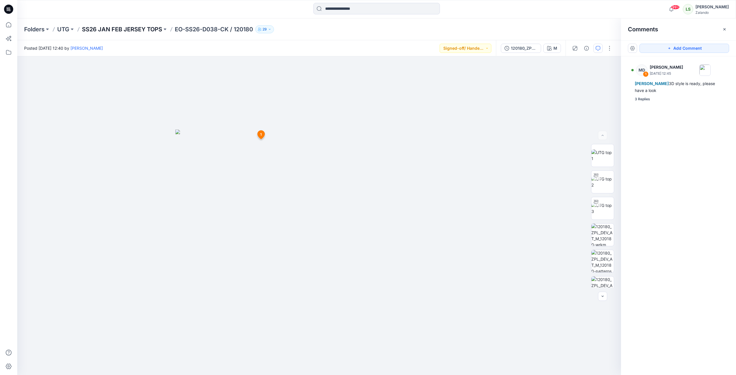
click at [132, 27] on p "SS26 JAN FEB JERSEY TOPS" at bounding box center [122, 29] width 80 height 8
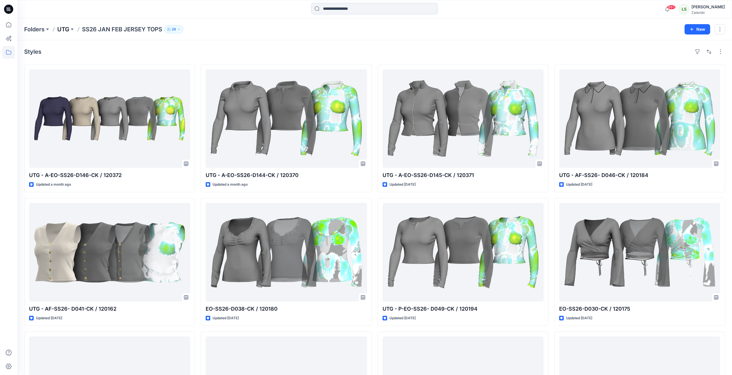
click at [66, 30] on p "UTG" at bounding box center [63, 29] width 12 height 8
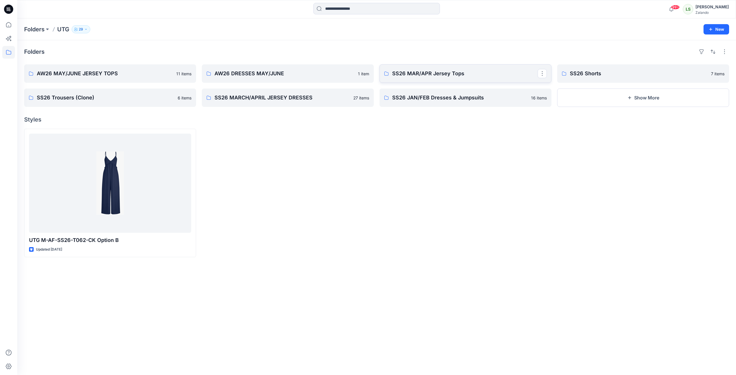
click at [458, 78] on link "SS26 MAR/APR Jersey Tops" at bounding box center [465, 73] width 172 height 18
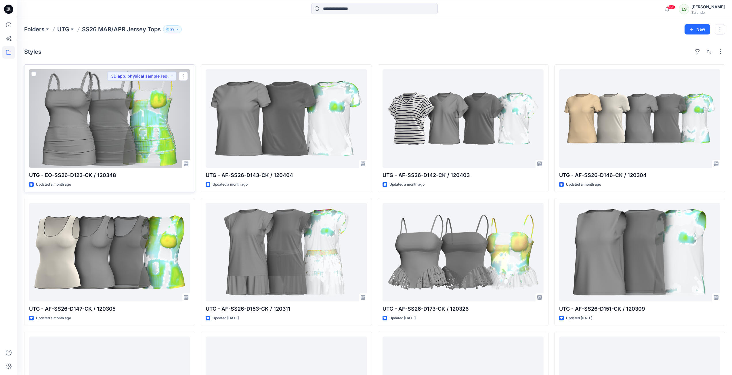
click at [137, 138] on div at bounding box center [109, 118] width 161 height 99
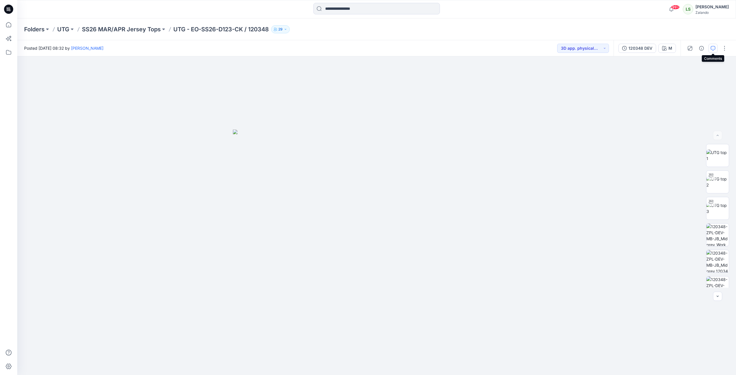
click at [714, 50] on icon "button" at bounding box center [713, 48] width 5 height 5
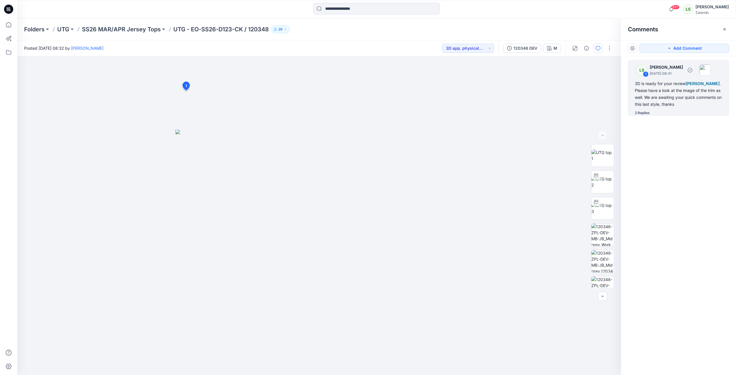
click at [645, 116] on div "2 Replies" at bounding box center [642, 113] width 15 height 6
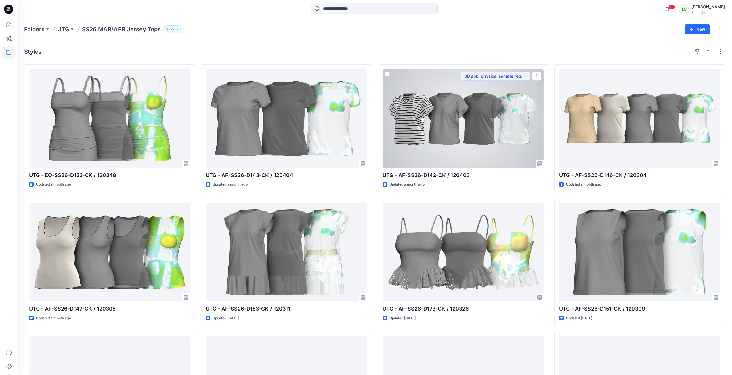
click at [503, 130] on div at bounding box center [462, 118] width 161 height 99
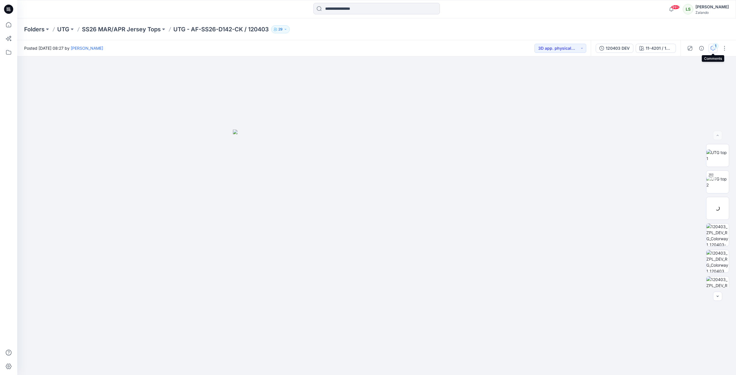
click at [715, 50] on icon "button" at bounding box center [713, 48] width 5 height 5
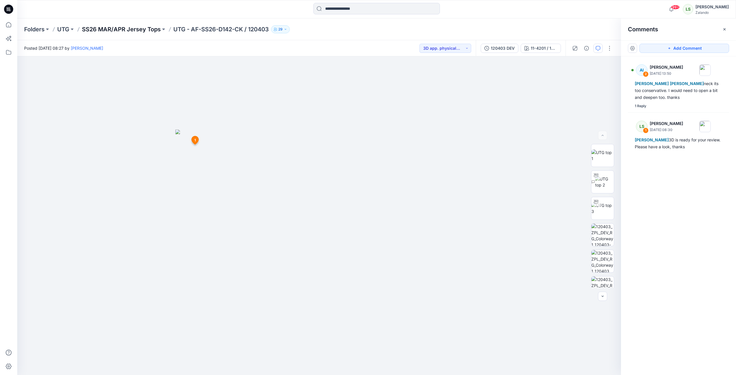
click at [151, 29] on p "SS26 MAR/APR Jersey Tops" at bounding box center [121, 29] width 79 height 8
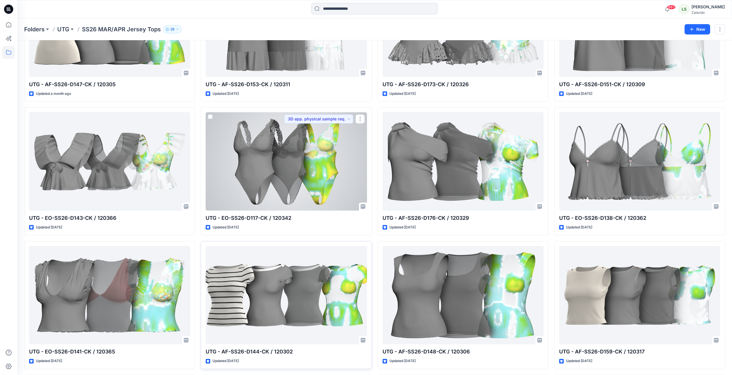
scroll to position [227, 0]
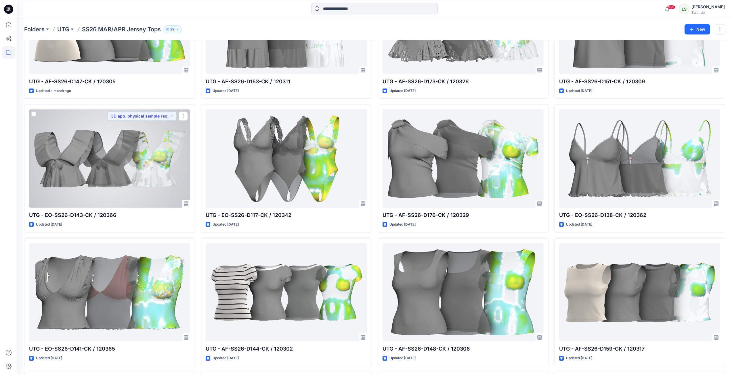
click at [168, 182] on div at bounding box center [109, 158] width 161 height 99
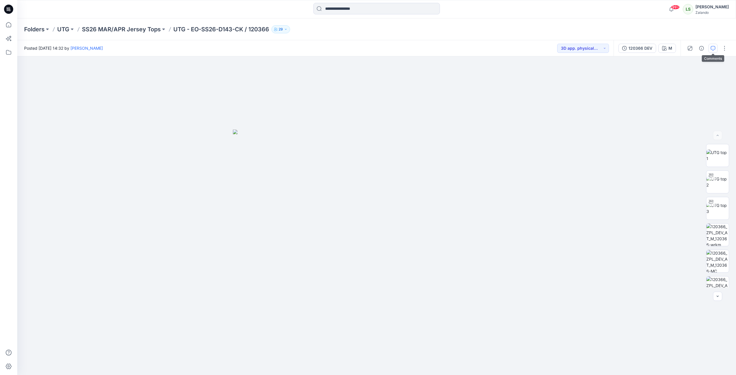
click at [713, 50] on icon "button" at bounding box center [713, 48] width 5 height 5
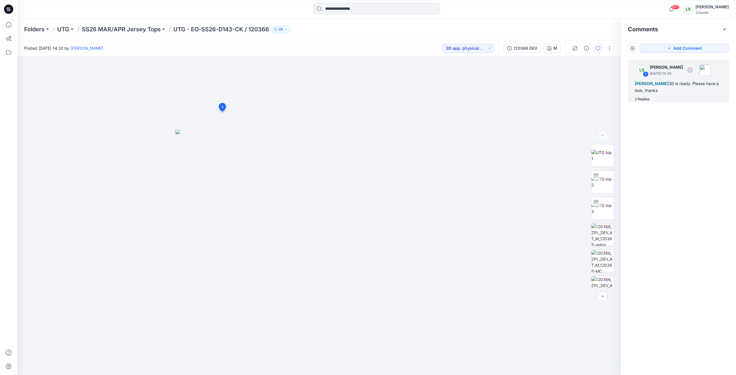
click at [650, 99] on div "2 Replies" at bounding box center [642, 99] width 15 height 6
click at [215, 32] on p "UTG - EO-SS26-D143-CK / 120366" at bounding box center [221, 29] width 96 height 8
click at [216, 30] on p "UTG - EO-SS26-D143-CK / 120366" at bounding box center [221, 29] width 96 height 8
click at [126, 31] on p "SS26 MAR/APR Jersey Tops" at bounding box center [121, 29] width 79 height 8
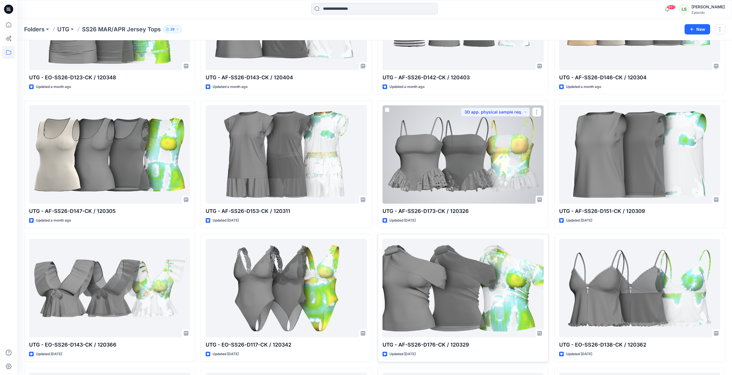
scroll to position [115, 0]
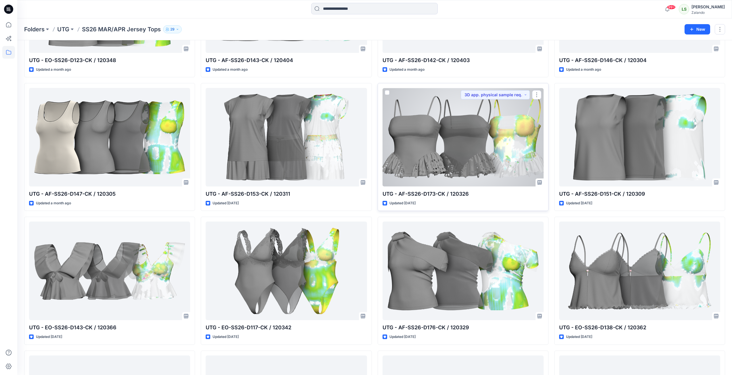
click at [456, 135] on div at bounding box center [462, 137] width 161 height 99
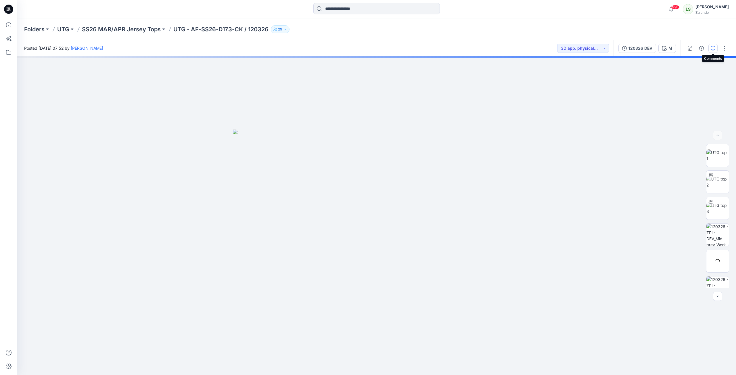
click at [711, 49] on icon "button" at bounding box center [713, 48] width 5 height 5
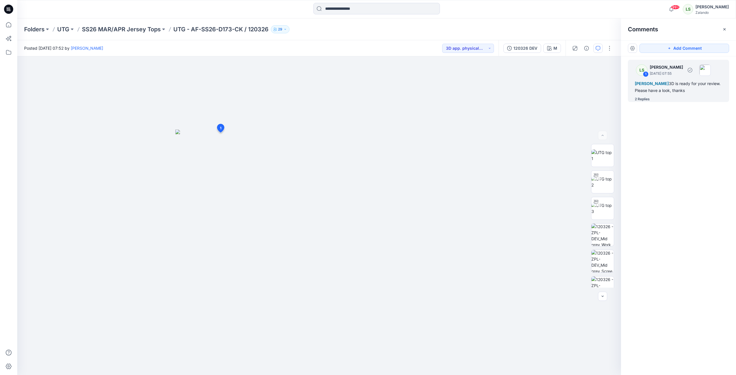
click at [651, 101] on div "2 Replies" at bounding box center [682, 99] width 94 height 6
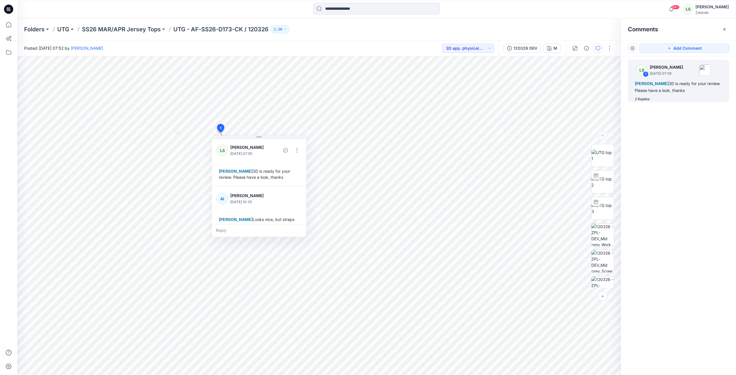
click at [309, 55] on div "Posted Thursday, July 24, 2025 07:52 by Lise Stougaard 3D app. physical sample …" at bounding box center [257, 48] width 481 height 16
click at [141, 30] on p "SS26 MAR/APR Jersey Tops" at bounding box center [121, 29] width 79 height 8
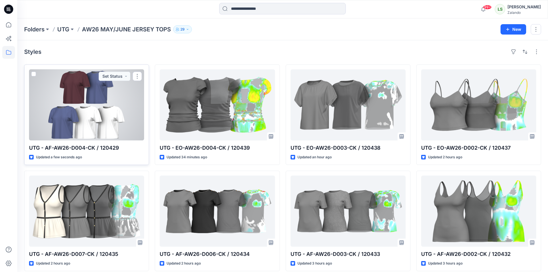
click at [123, 133] on div at bounding box center [86, 104] width 115 height 71
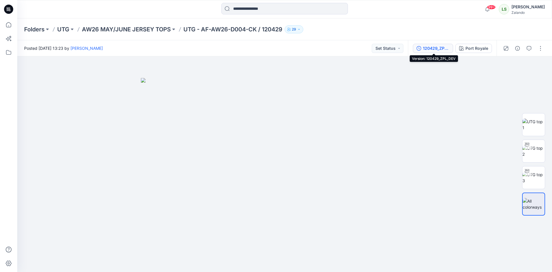
click at [438, 52] on button "120429_ZPL_DEV" at bounding box center [433, 48] width 40 height 9
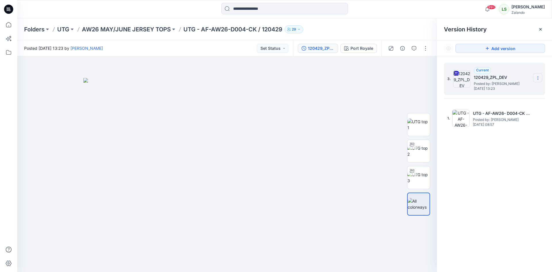
click at [540, 79] on icon at bounding box center [538, 78] width 5 height 5
click at [502, 124] on span "Delete Version" at bounding box center [498, 126] width 27 height 7
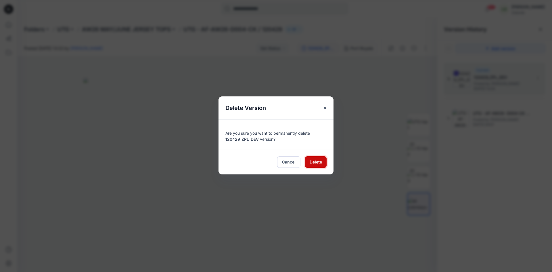
click at [314, 159] on span "Delete" at bounding box center [316, 162] width 12 height 6
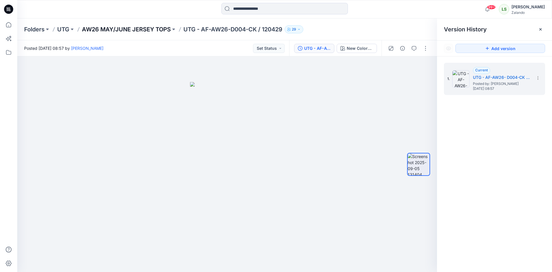
click at [141, 26] on p "AW26 MAY/JUNE JERSEY TOPS" at bounding box center [126, 29] width 89 height 8
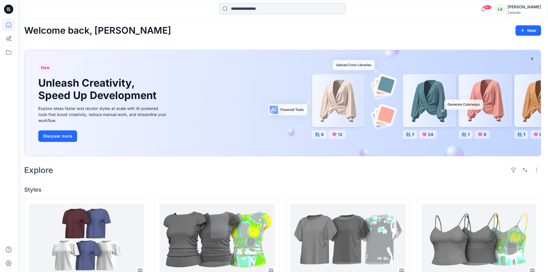
click at [261, 13] on input at bounding box center [282, 8] width 126 height 11
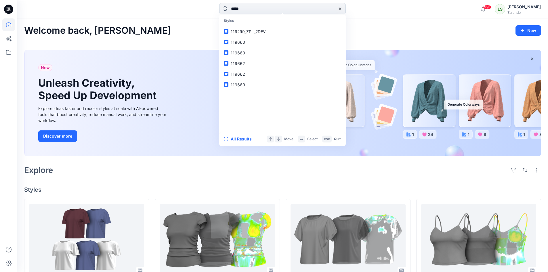
type input "******"
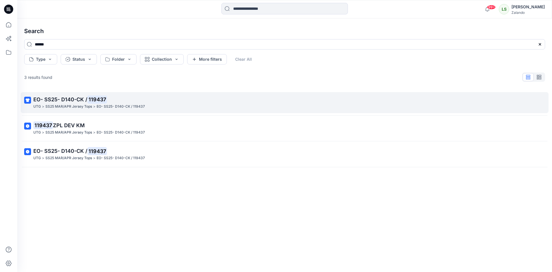
click at [218, 109] on div "UTG > SS25 MAR/APR Jersey Tops > EO- SS25- D140-CK / 119437" at bounding box center [283, 106] width 501 height 6
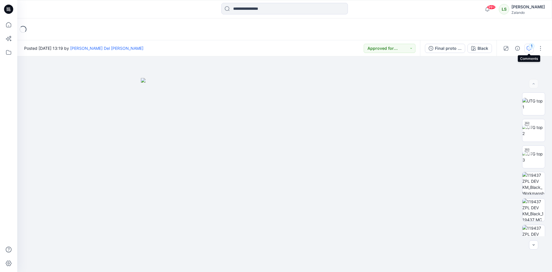
click at [533, 49] on button "1" at bounding box center [528, 48] width 9 height 9
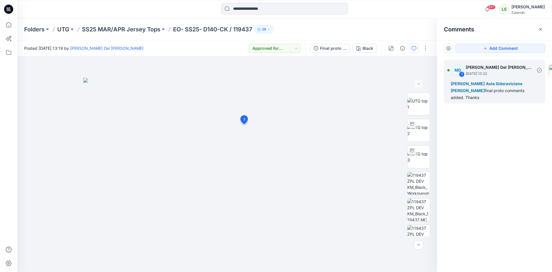
click at [463, 97] on div "[PERSON_NAME] Asta Sideraviciene [PERSON_NAME] final proto comments added. Than…" at bounding box center [494, 90] width 87 height 21
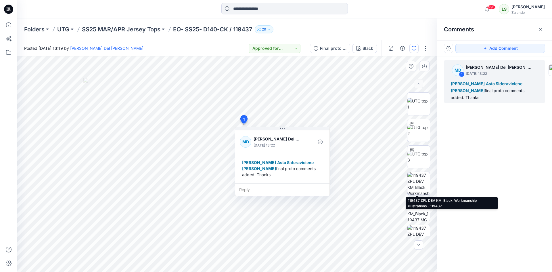
click at [416, 183] on img at bounding box center [418, 183] width 22 height 22
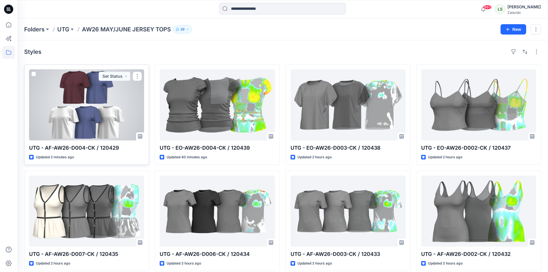
click at [100, 109] on div at bounding box center [86, 104] width 115 height 71
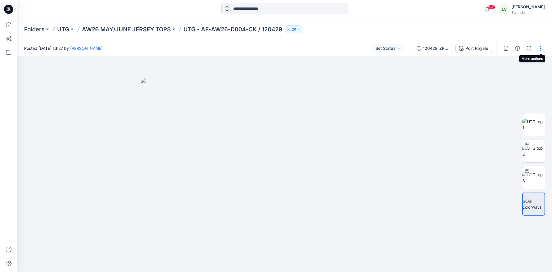
click at [541, 49] on button "button" at bounding box center [540, 48] width 9 height 9
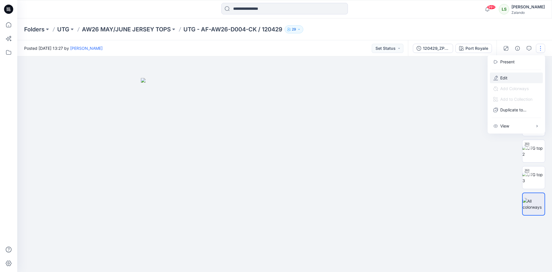
click at [512, 76] on button "Edit" at bounding box center [516, 77] width 53 height 11
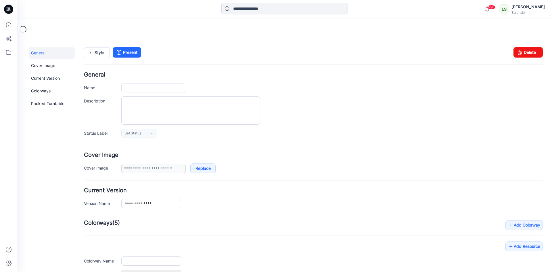
type input "**********"
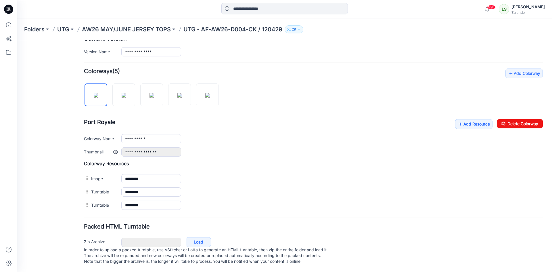
scroll to position [157, 0]
click at [460, 119] on link "Add Resource" at bounding box center [473, 124] width 37 height 10
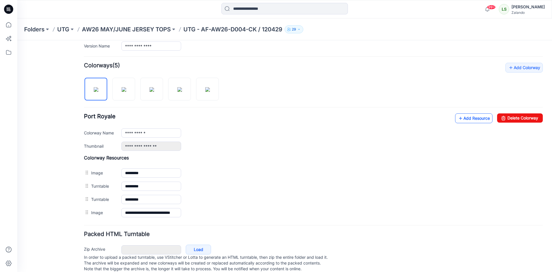
click at [462, 118] on link "Add Resource" at bounding box center [473, 118] width 37 height 10
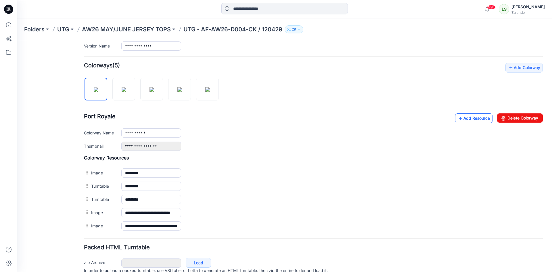
click at [473, 119] on link "Add Resource" at bounding box center [473, 118] width 37 height 10
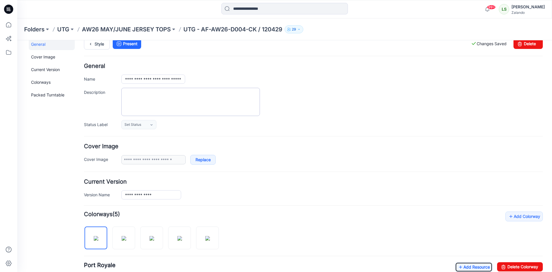
scroll to position [0, 0]
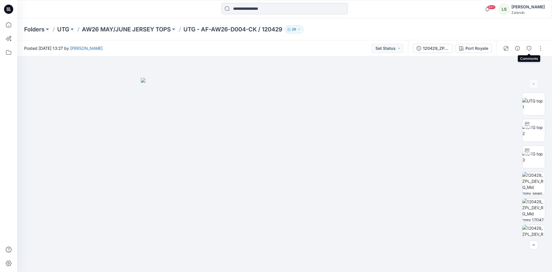
drag, startPoint x: 528, startPoint y: 47, endPoint x: 525, endPoint y: 47, distance: 3.7
click at [528, 47] on icon "button" at bounding box center [529, 48] width 5 height 5
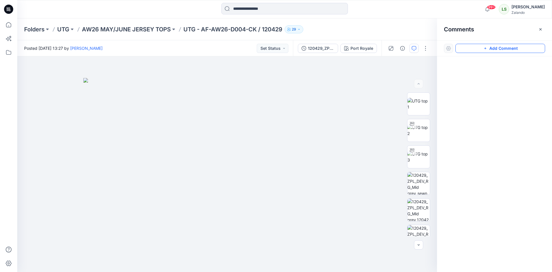
click at [490, 49] on button "Add Comment" at bounding box center [500, 48] width 90 height 9
click at [311, 83] on div "1" at bounding box center [227, 163] width 420 height 215
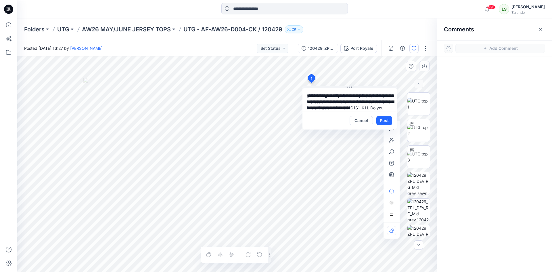
drag, startPoint x: 372, startPoint y: 95, endPoint x: 306, endPoint y: 94, distance: 65.5
click at [306, 94] on textarea "**********" at bounding box center [349, 99] width 94 height 23
click at [343, 137] on p "[PERSON_NAME]" at bounding box center [344, 137] width 43 height 7
type textarea "**********"
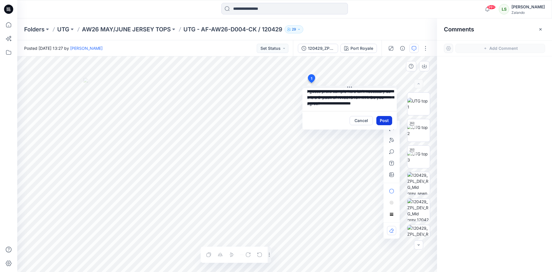
click at [386, 125] on button "Post" at bounding box center [384, 120] width 16 height 9
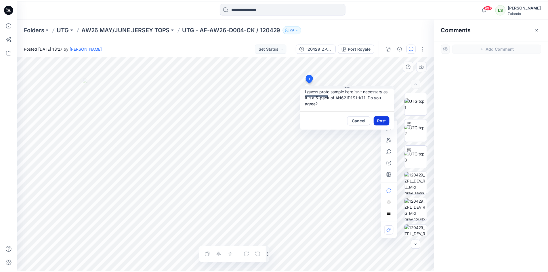
scroll to position [0, 0]
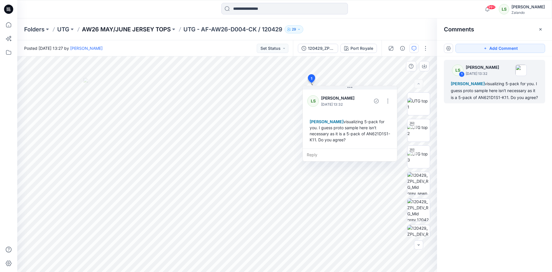
click at [140, 28] on p "AW26 MAY/JUNE JERSEY TOPS" at bounding box center [126, 29] width 89 height 8
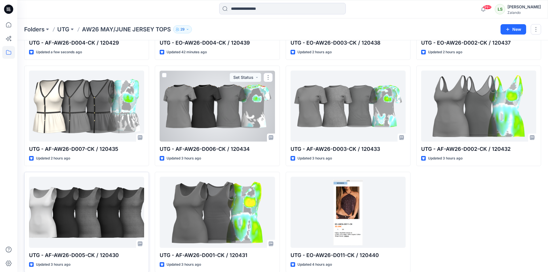
scroll to position [112, 0]
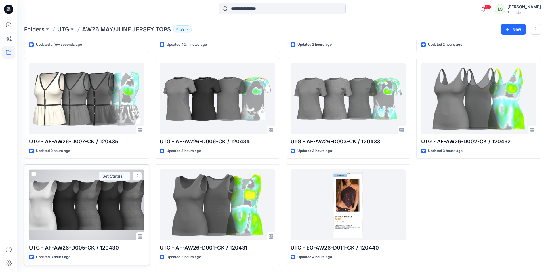
click at [98, 200] on div at bounding box center [86, 204] width 115 height 71
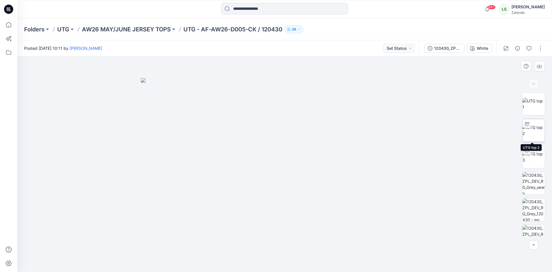
click at [541, 135] on img at bounding box center [533, 130] width 22 height 12
click at [142, 28] on p "AW26 MAY/JUNE JERSEY TOPS" at bounding box center [126, 29] width 89 height 8
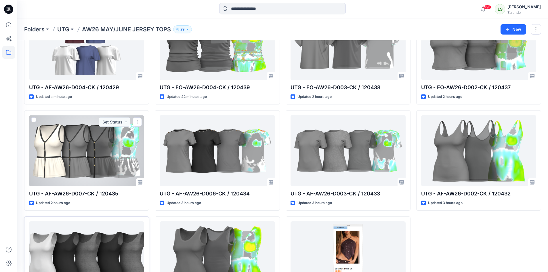
scroll to position [112, 0]
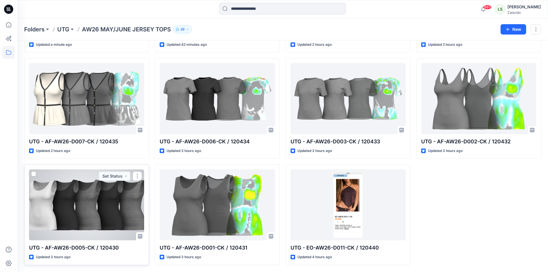
click at [102, 208] on div at bounding box center [86, 204] width 115 height 71
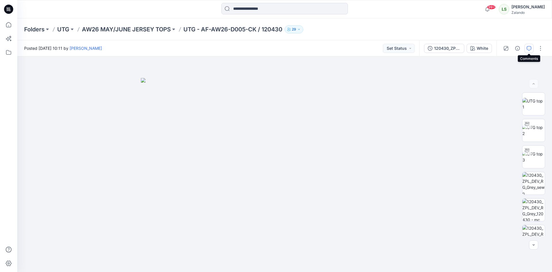
click at [528, 47] on icon "button" at bounding box center [529, 48] width 5 height 5
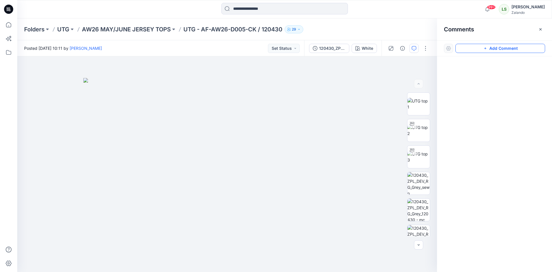
click at [518, 50] on button "Add Comment" at bounding box center [500, 48] width 90 height 9
click at [349, 80] on div "1" at bounding box center [227, 163] width 420 height 215
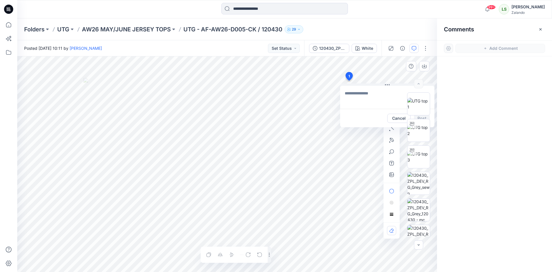
click at [350, 95] on textarea at bounding box center [387, 97] width 94 height 23
paste textarea "**********"
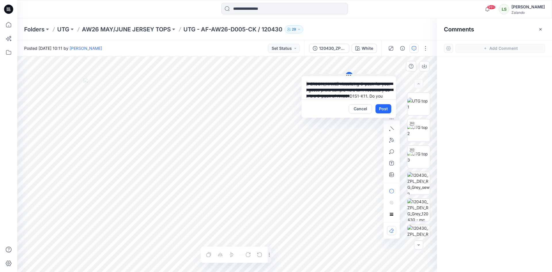
drag, startPoint x: 389, startPoint y: 85, endPoint x: 350, endPoint y: 75, distance: 39.7
click at [350, 75] on icon at bounding box center [350, 75] width 1 height 1
drag, startPoint x: 368, startPoint y: 83, endPoint x: 307, endPoint y: 83, distance: 61.2
click at [307, 83] on textarea "**********" at bounding box center [349, 87] width 94 height 23
click at [325, 128] on p "Alexandre Ivan Almeida Fonseca" at bounding box center [343, 125] width 43 height 7
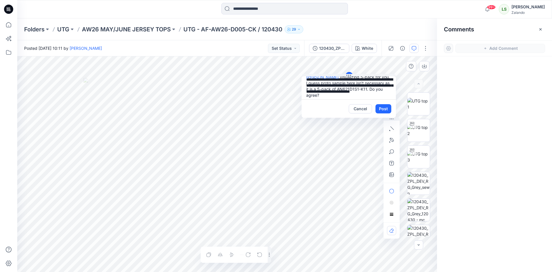
scroll to position [10, 0]
click at [352, 91] on textarea "**********" at bounding box center [349, 87] width 94 height 23
type textarea "**********"
click at [387, 110] on button "Post" at bounding box center [383, 108] width 16 height 9
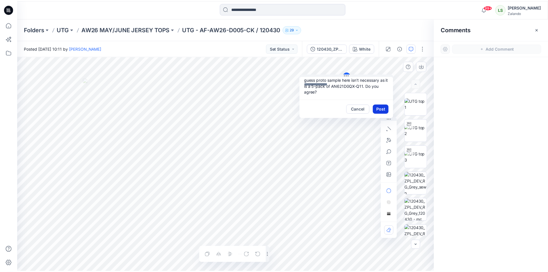
scroll to position [0, 0]
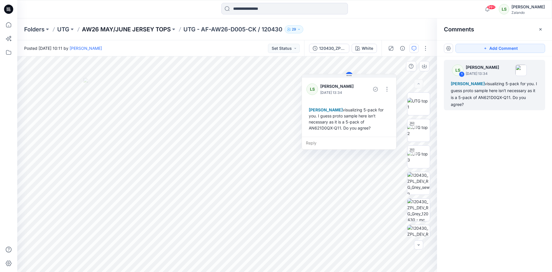
click at [116, 30] on p "AW26 MAY/JUNE JERSEY TOPS" at bounding box center [126, 29] width 89 height 8
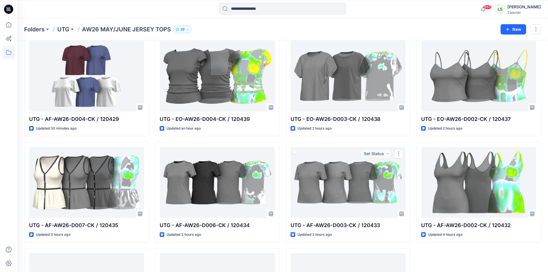
scroll to position [26, 0]
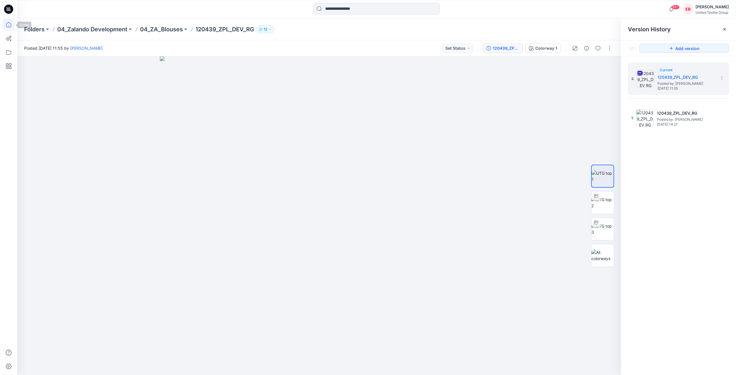
click at [7, 25] on icon at bounding box center [8, 24] width 13 height 13
